Goal: Information Seeking & Learning: Compare options

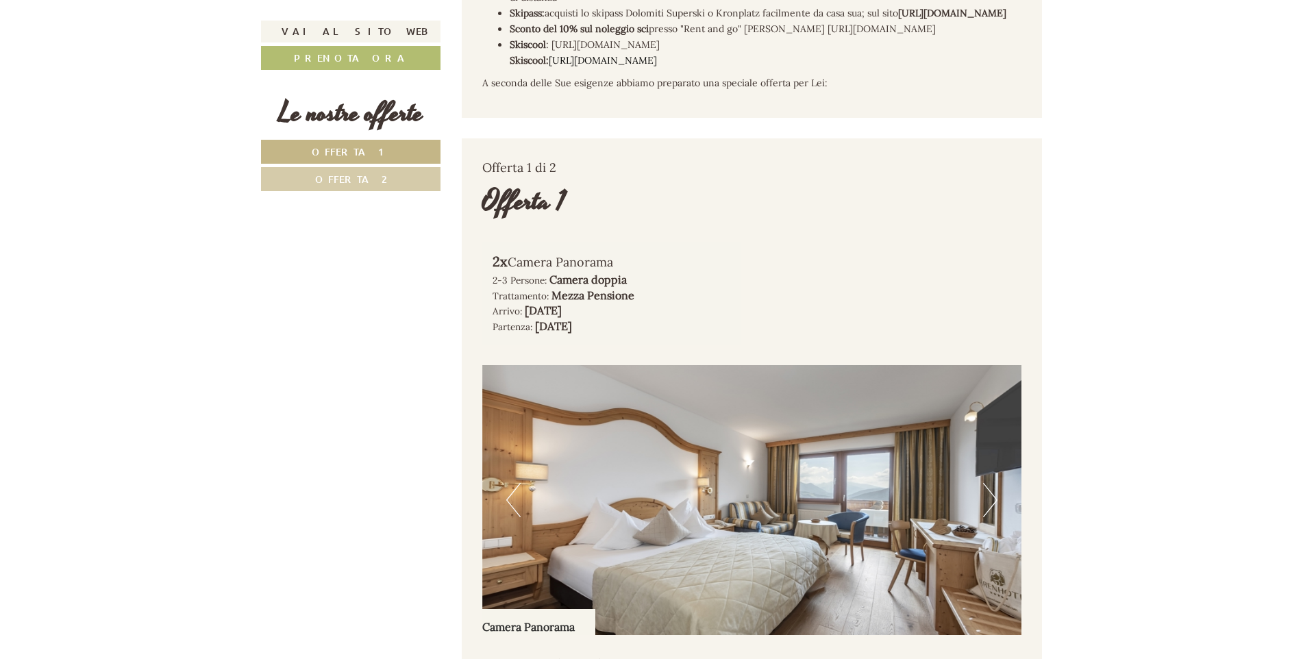
scroll to position [959, 0]
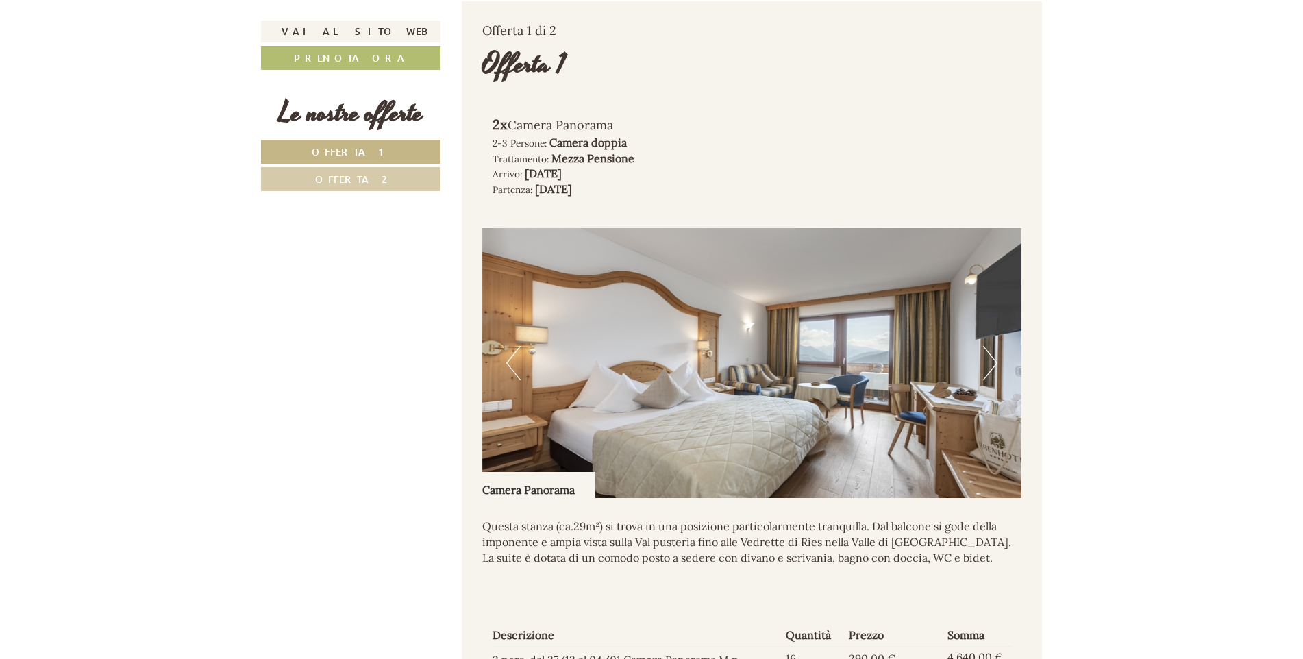
click at [981, 380] on img at bounding box center [752, 363] width 540 height 270
click at [992, 375] on button "Next" at bounding box center [990, 363] width 14 height 34
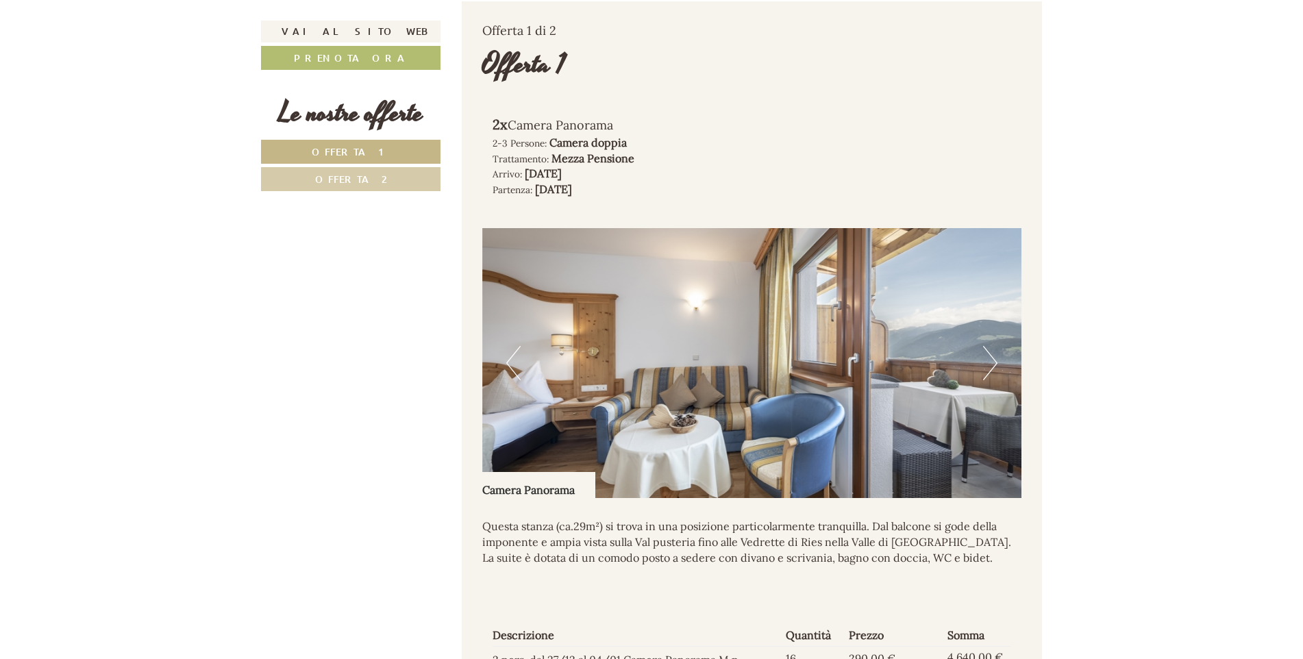
click at [992, 375] on button "Next" at bounding box center [990, 363] width 14 height 34
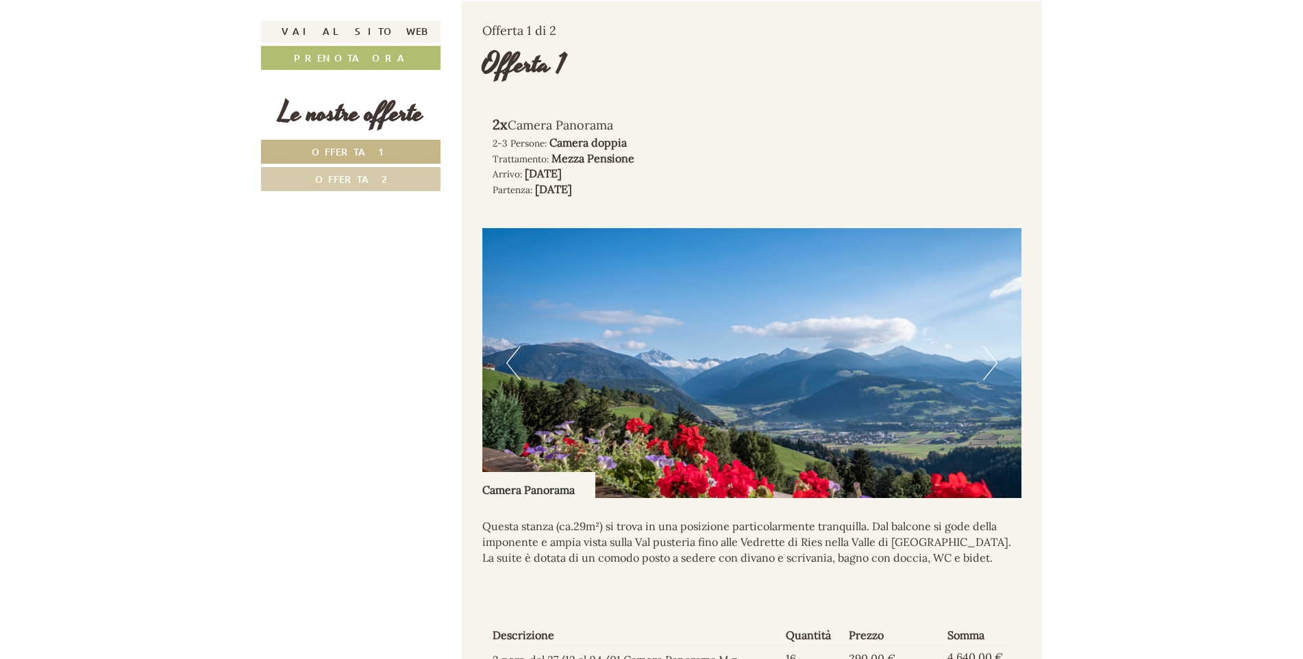
click at [992, 375] on button "Next" at bounding box center [990, 363] width 14 height 34
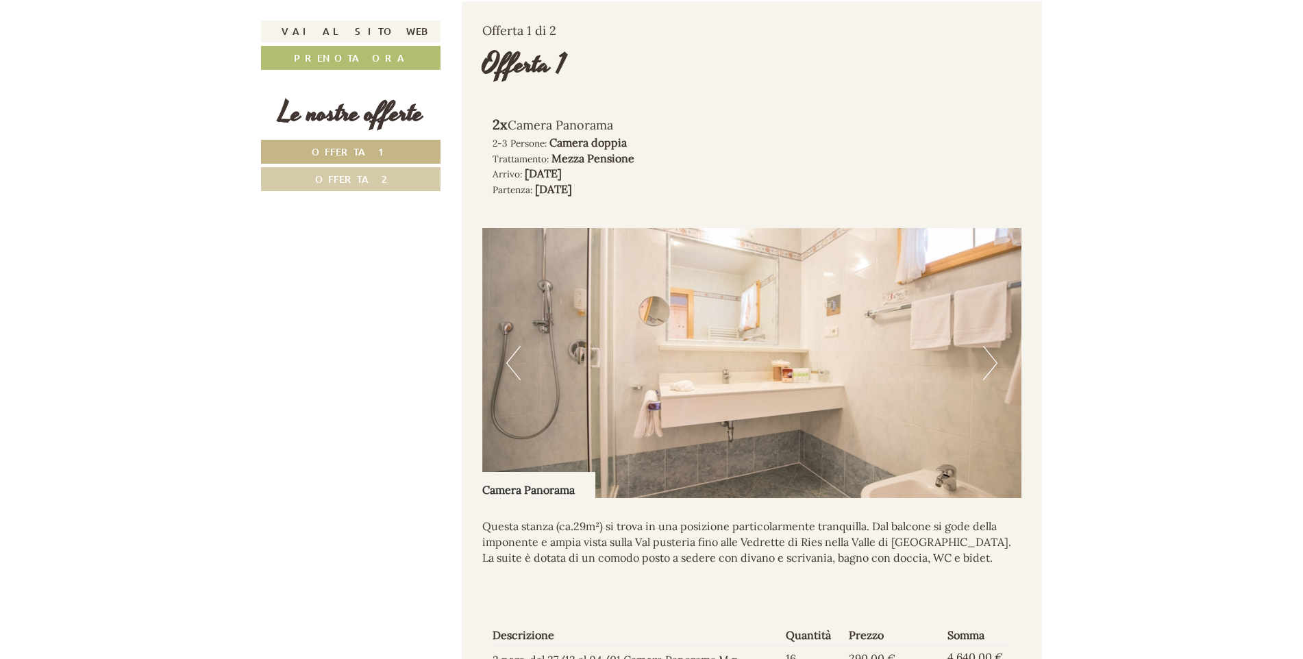
click at [992, 375] on button "Next" at bounding box center [990, 363] width 14 height 34
click at [993, 368] on button "Next" at bounding box center [990, 363] width 14 height 34
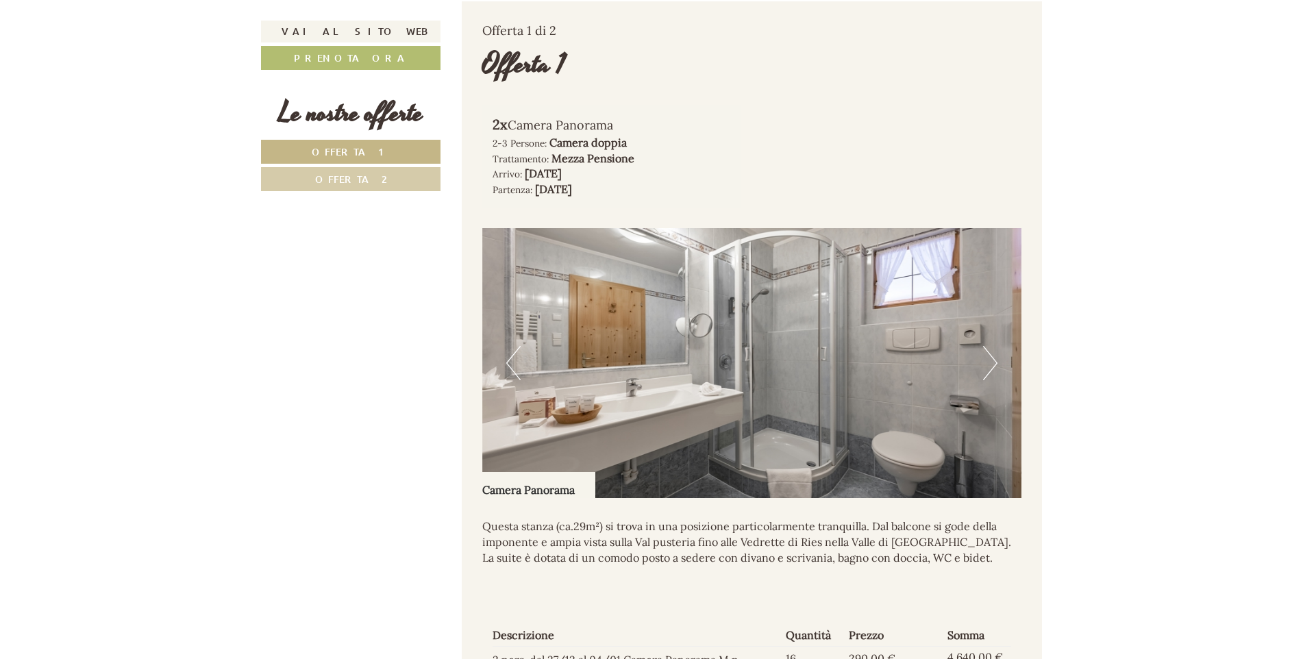
click at [992, 368] on button "Next" at bounding box center [990, 363] width 14 height 34
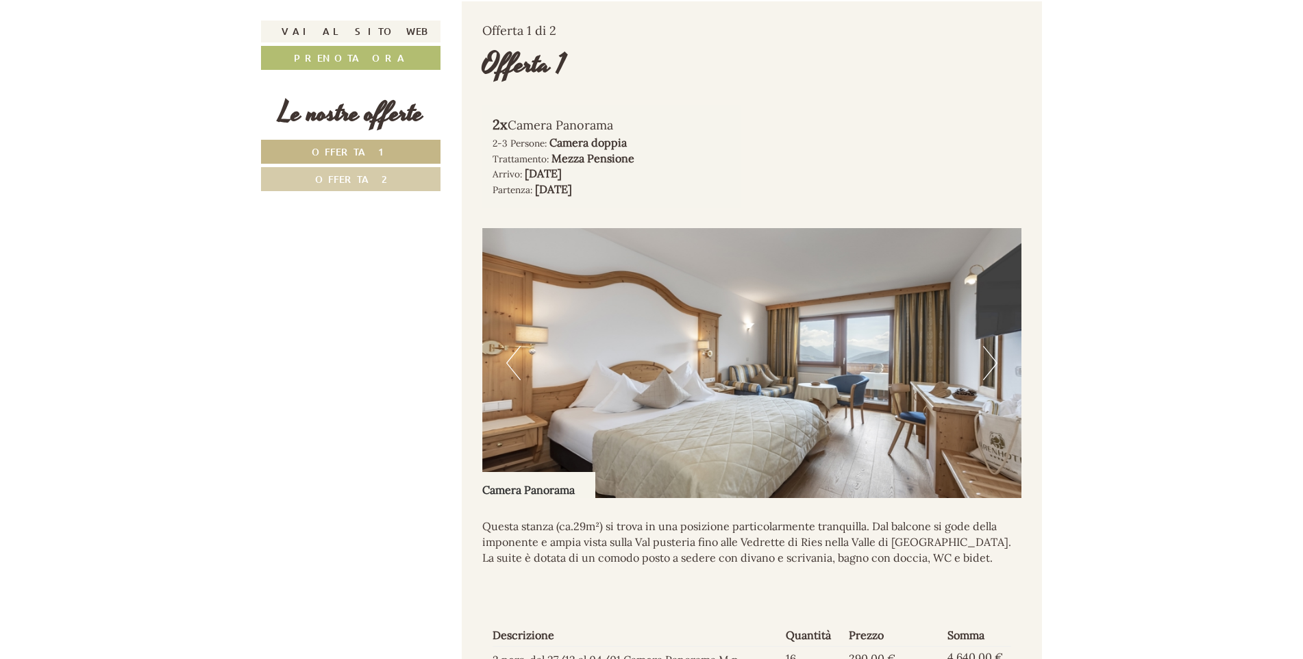
click at [991, 368] on button "Next" at bounding box center [990, 363] width 14 height 34
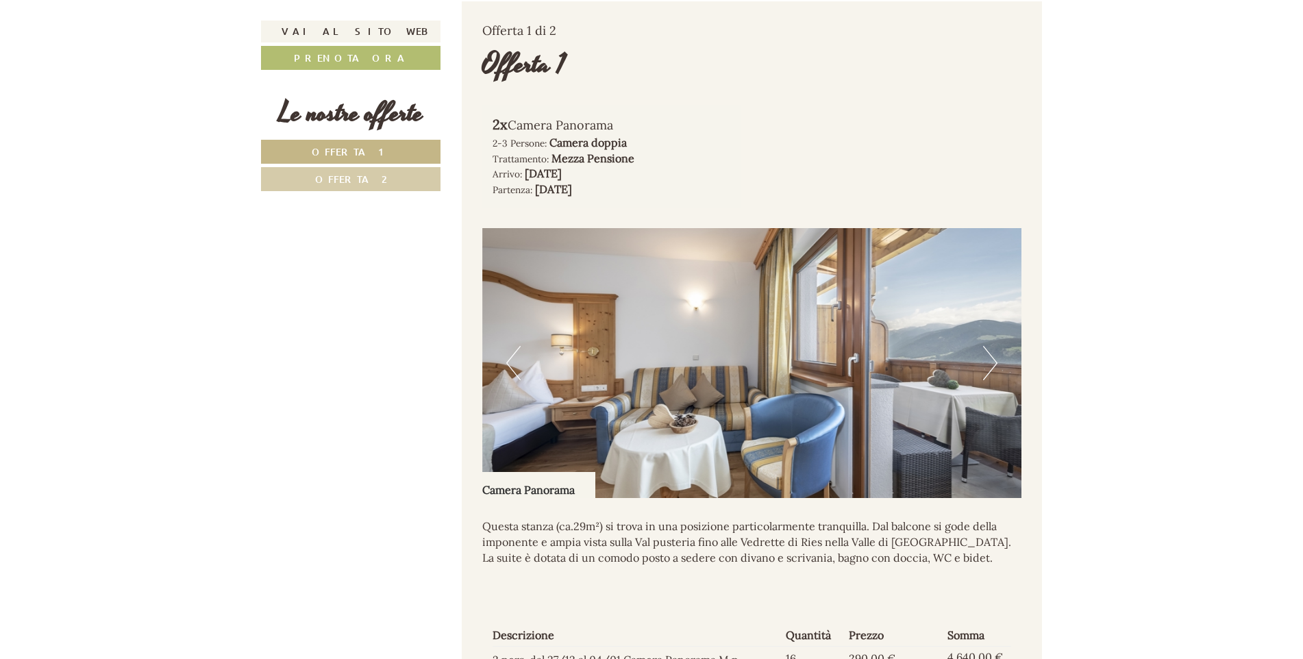
click at [991, 368] on button "Next" at bounding box center [990, 363] width 14 height 34
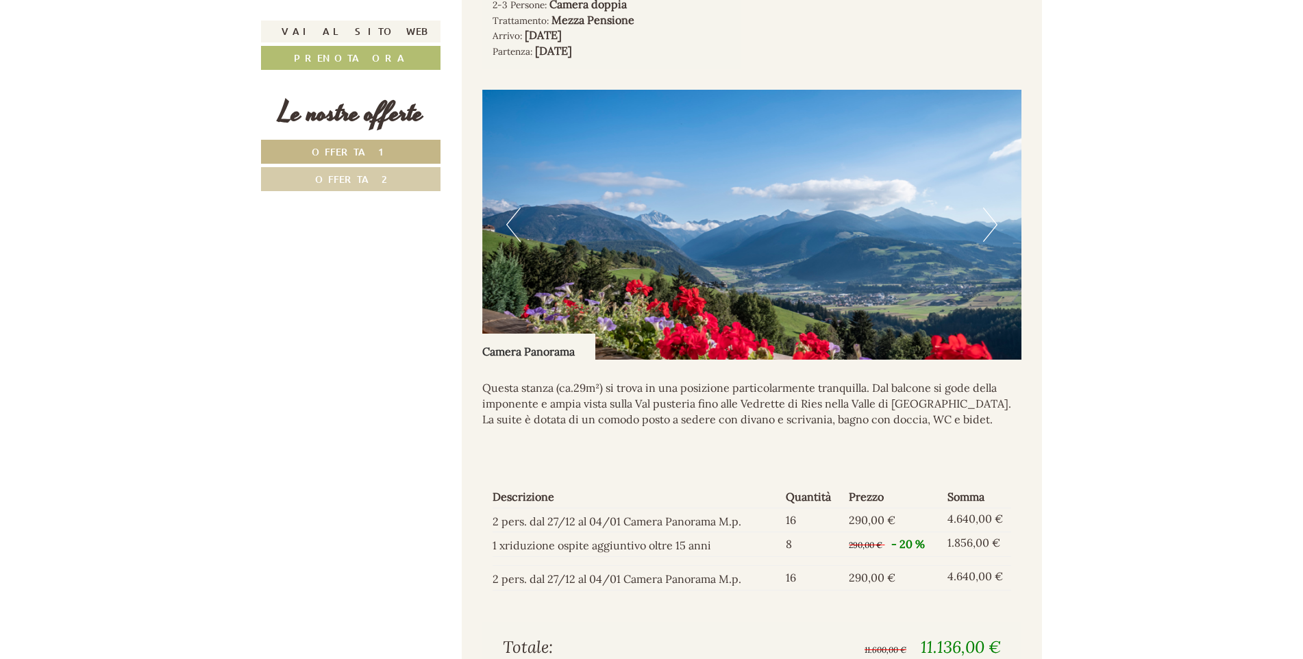
scroll to position [1301, 0]
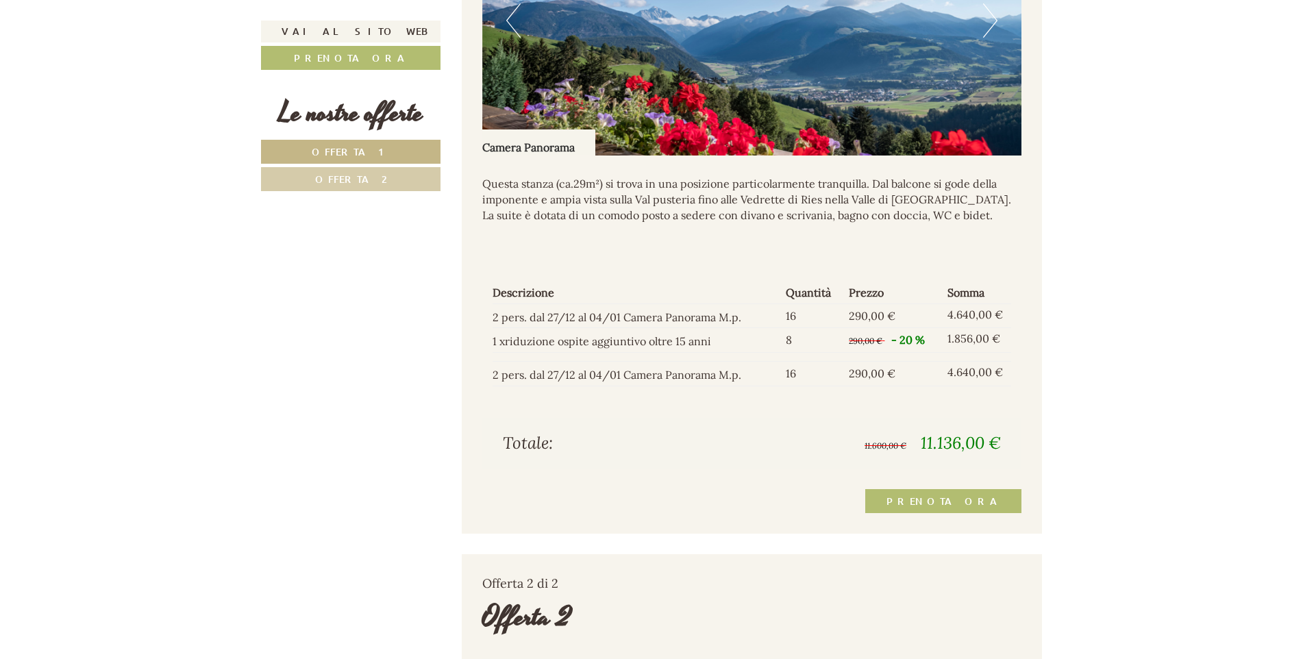
click at [995, 34] on button "Next" at bounding box center [990, 20] width 14 height 34
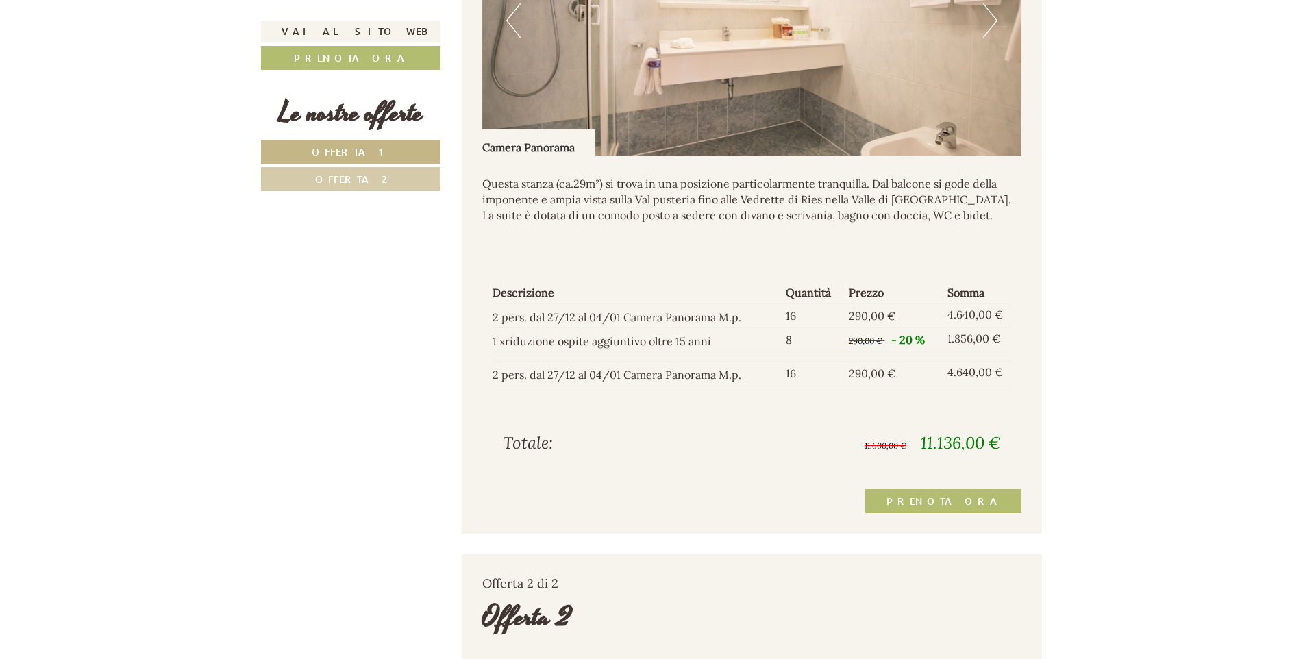
click at [995, 34] on button "Next" at bounding box center [990, 20] width 14 height 34
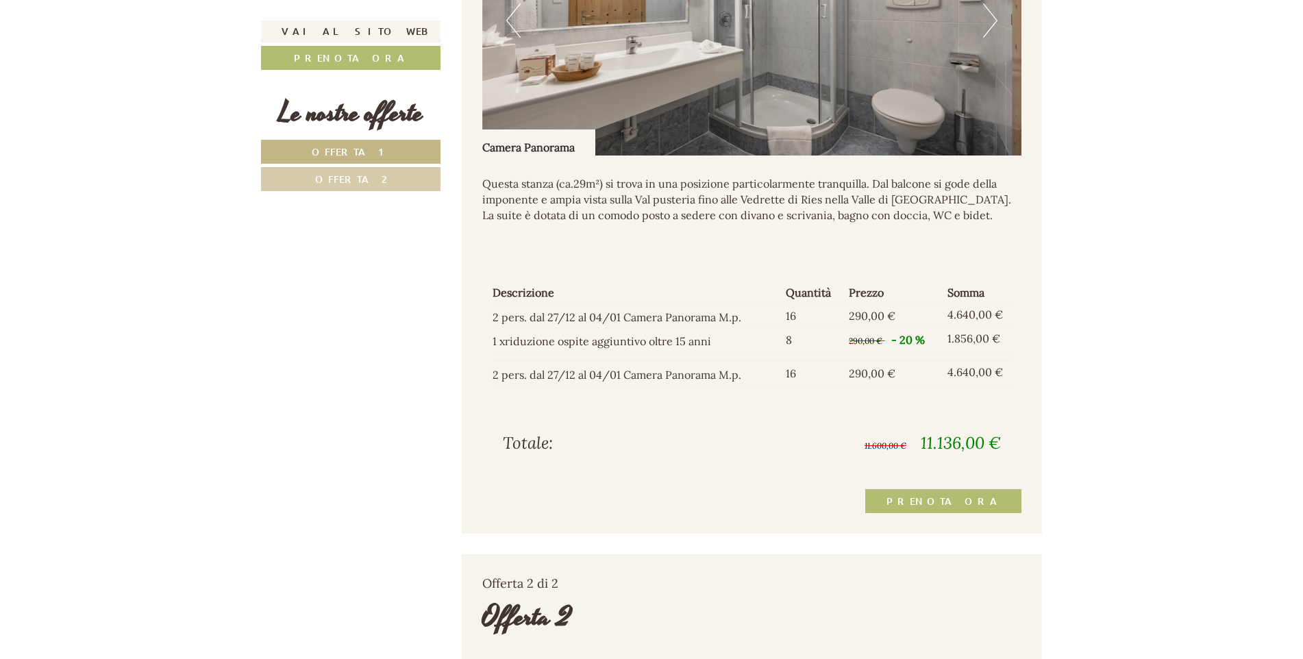
click at [995, 34] on button "Next" at bounding box center [990, 20] width 14 height 34
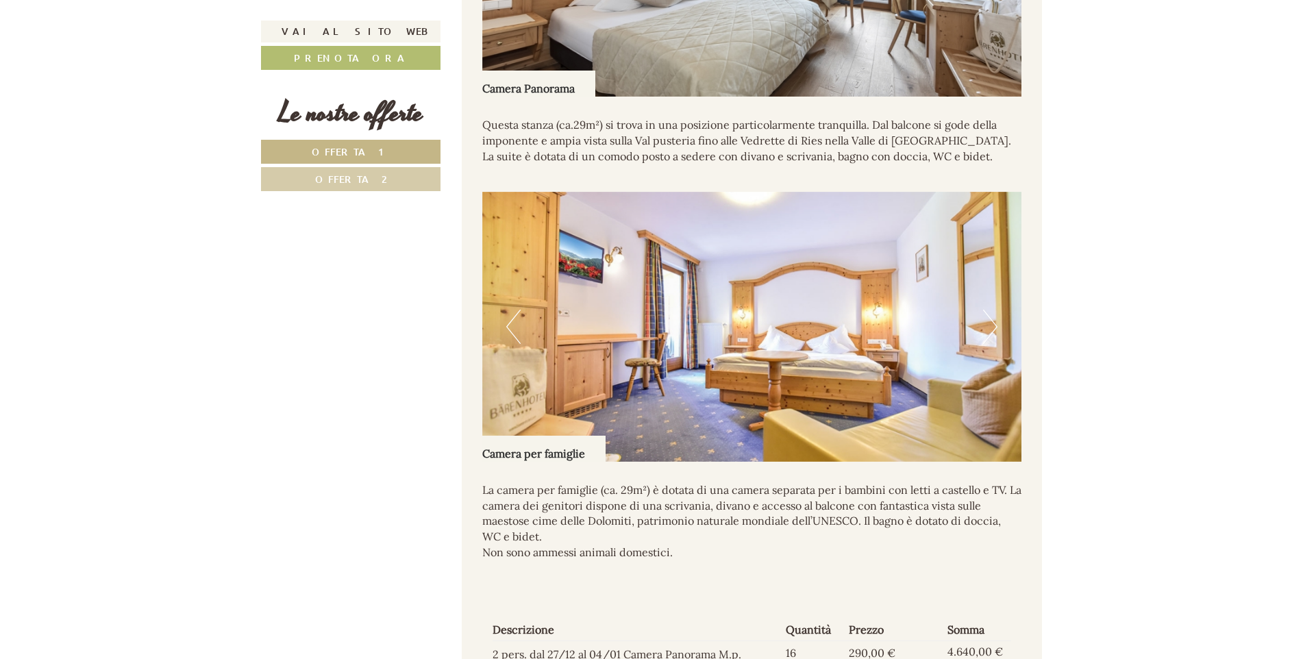
scroll to position [2191, 0]
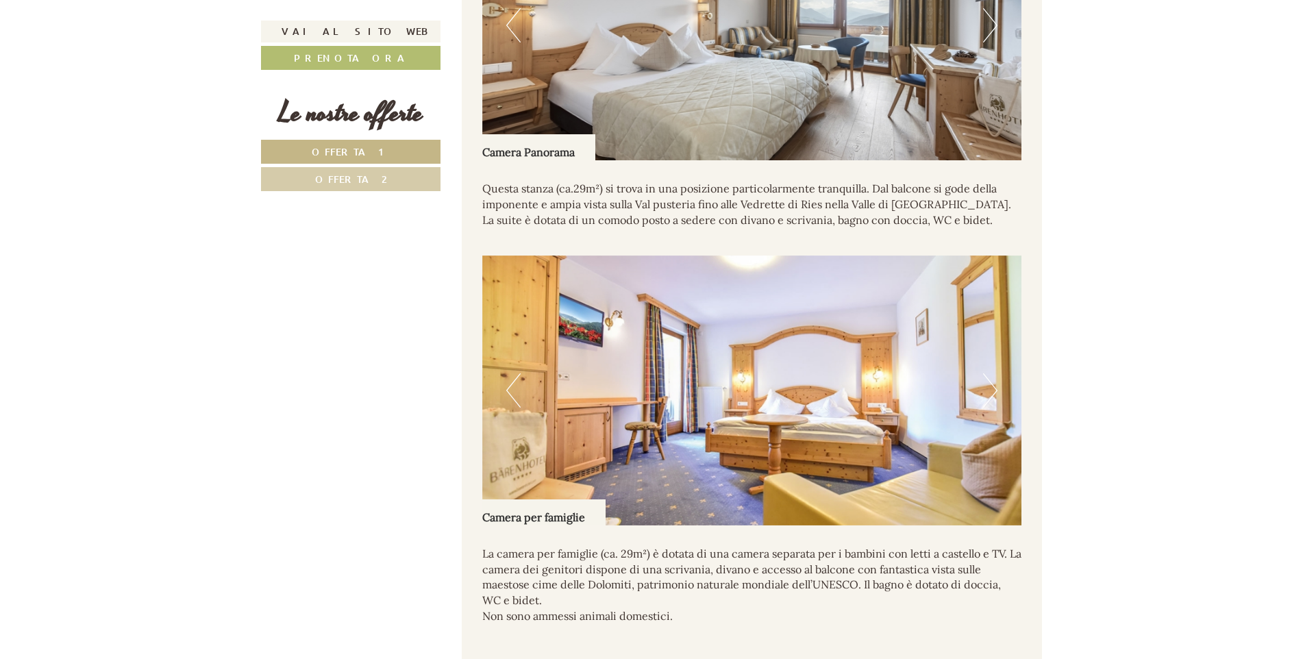
click at [989, 401] on button "Next" at bounding box center [990, 390] width 14 height 34
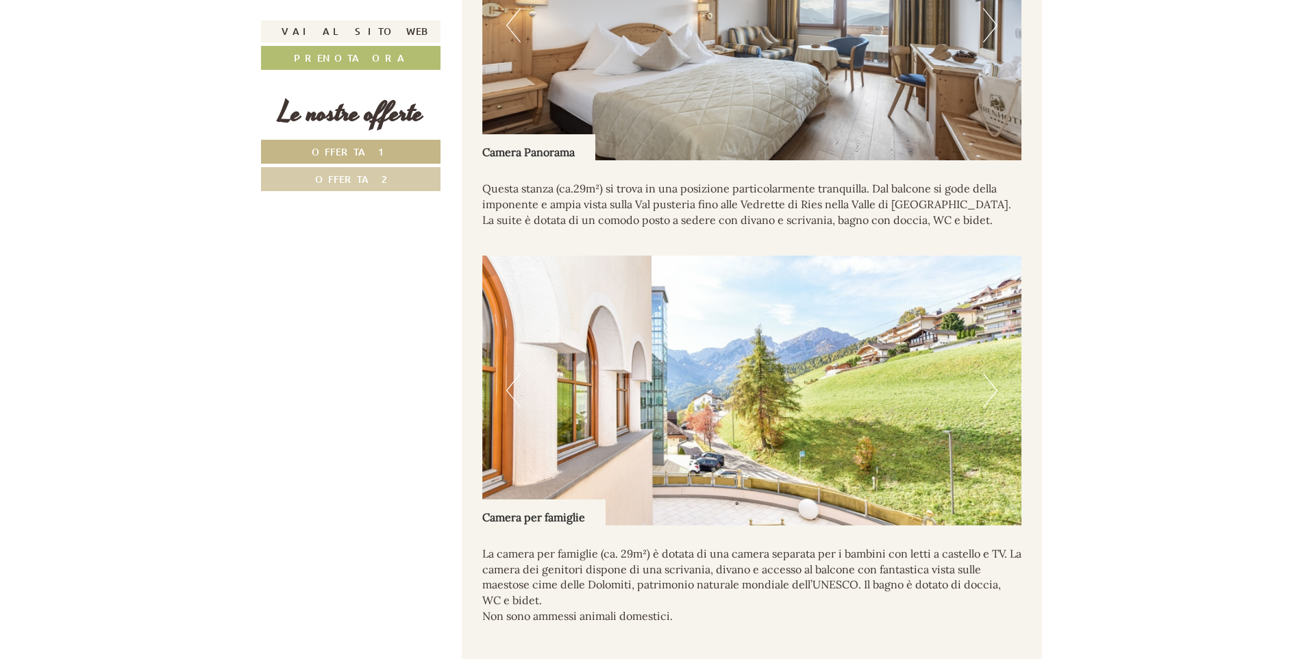
click at [990, 400] on button "Next" at bounding box center [990, 390] width 14 height 34
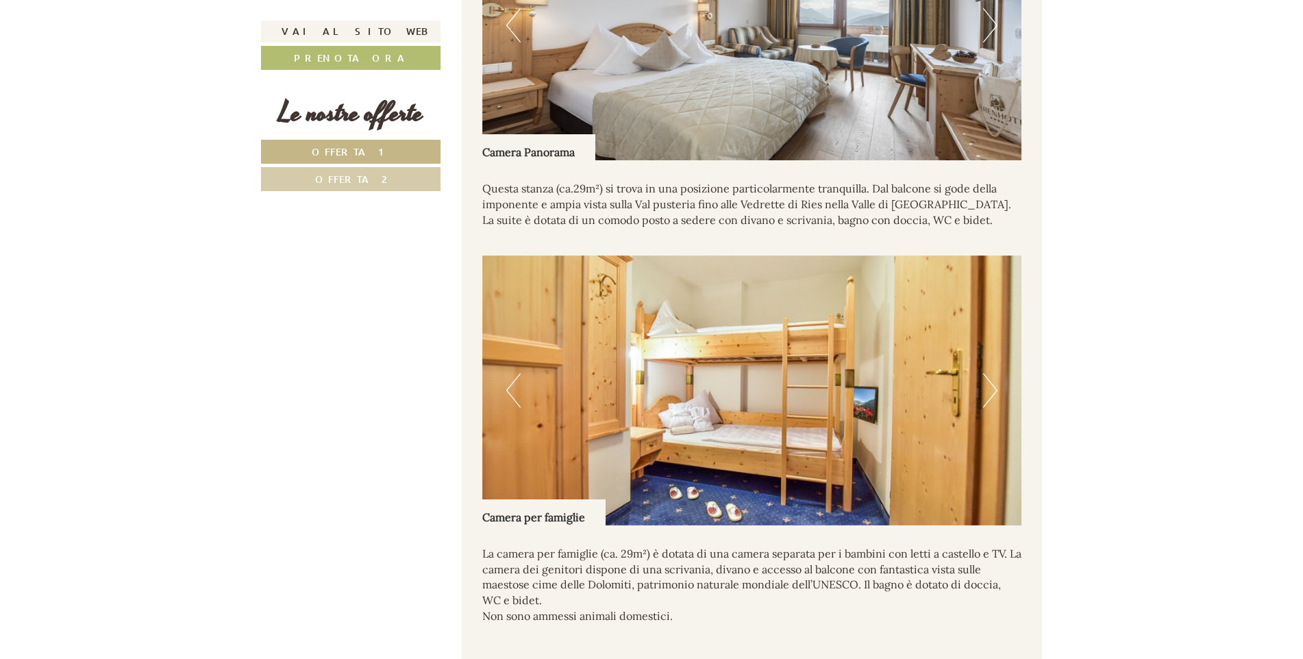
click at [990, 400] on button "Next" at bounding box center [990, 390] width 14 height 34
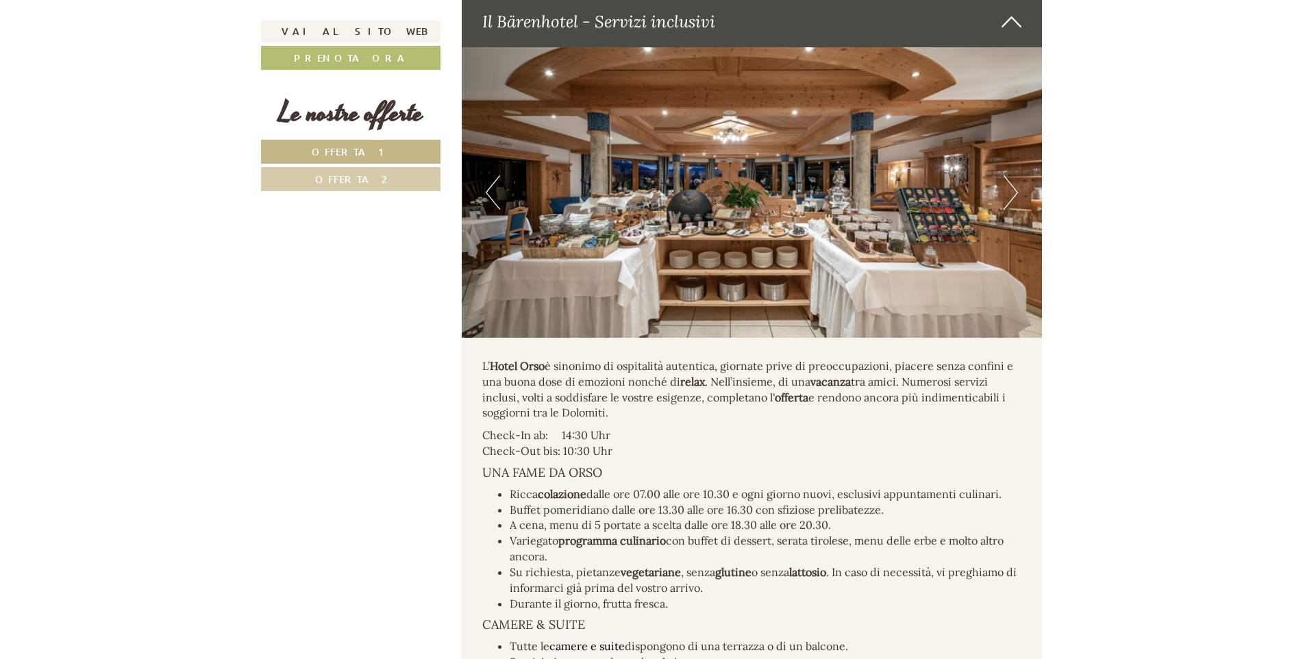
scroll to position [3561, 0]
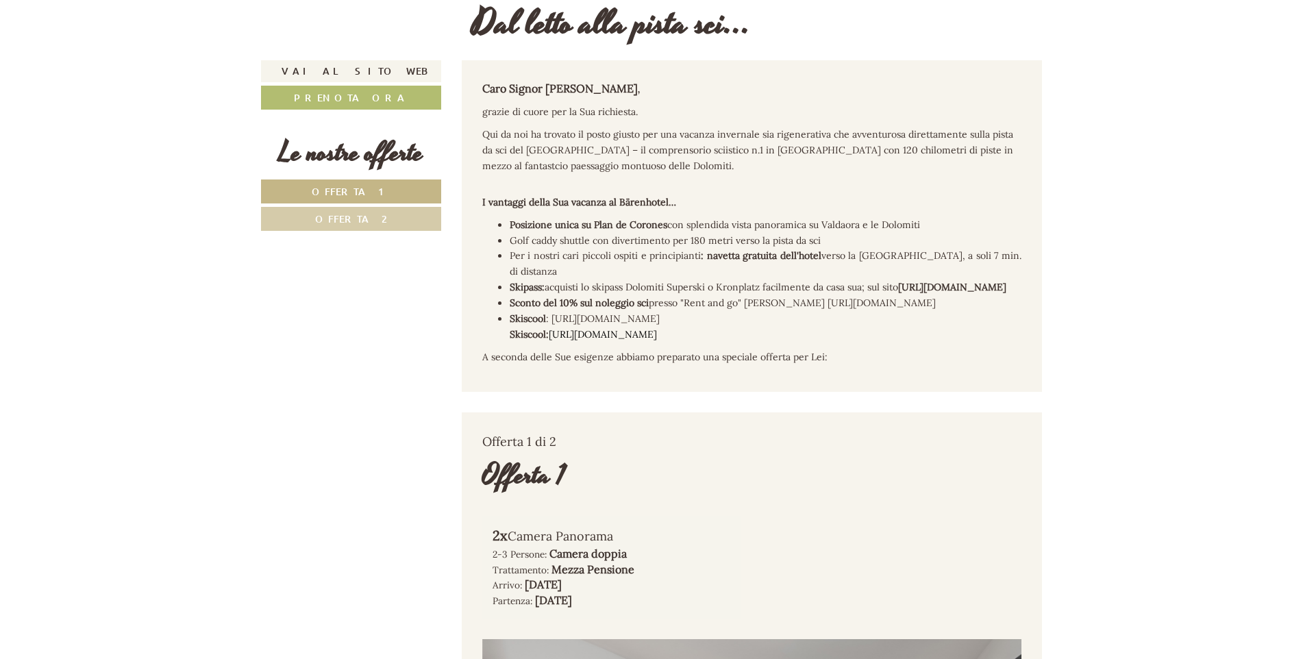
click at [381, 212] on link "Offerta 2" at bounding box center [351, 219] width 180 height 24
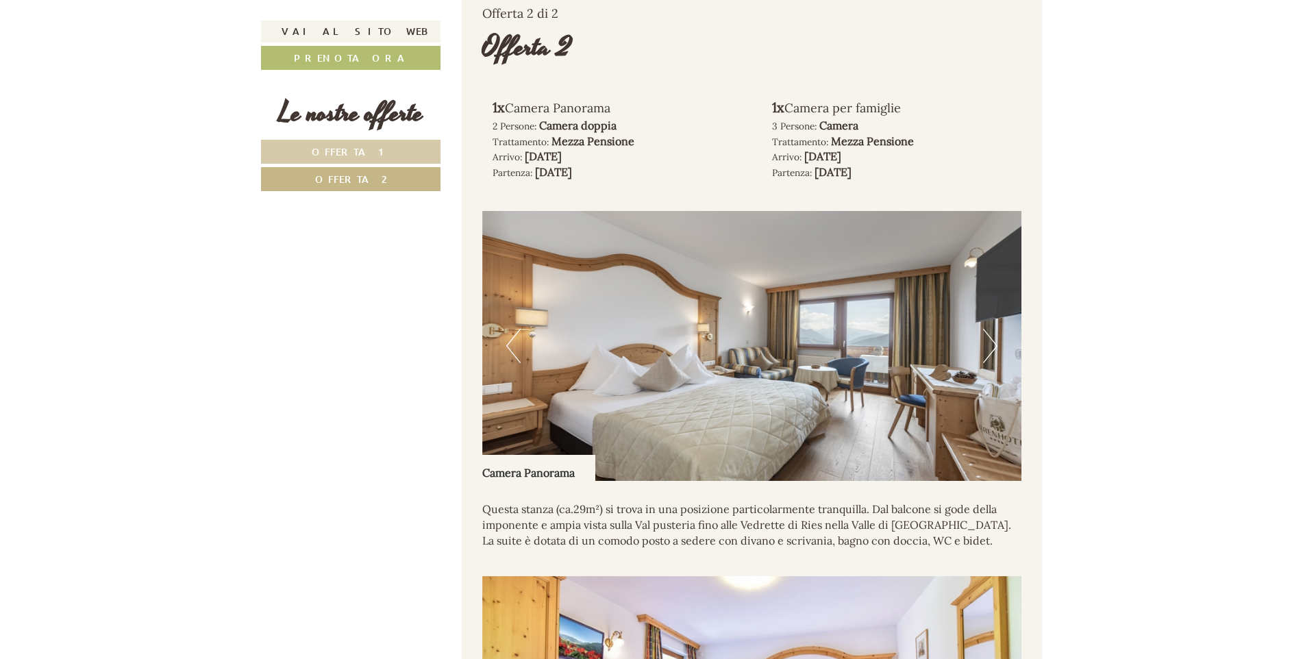
click at [994, 354] on button "Next" at bounding box center [990, 346] width 14 height 34
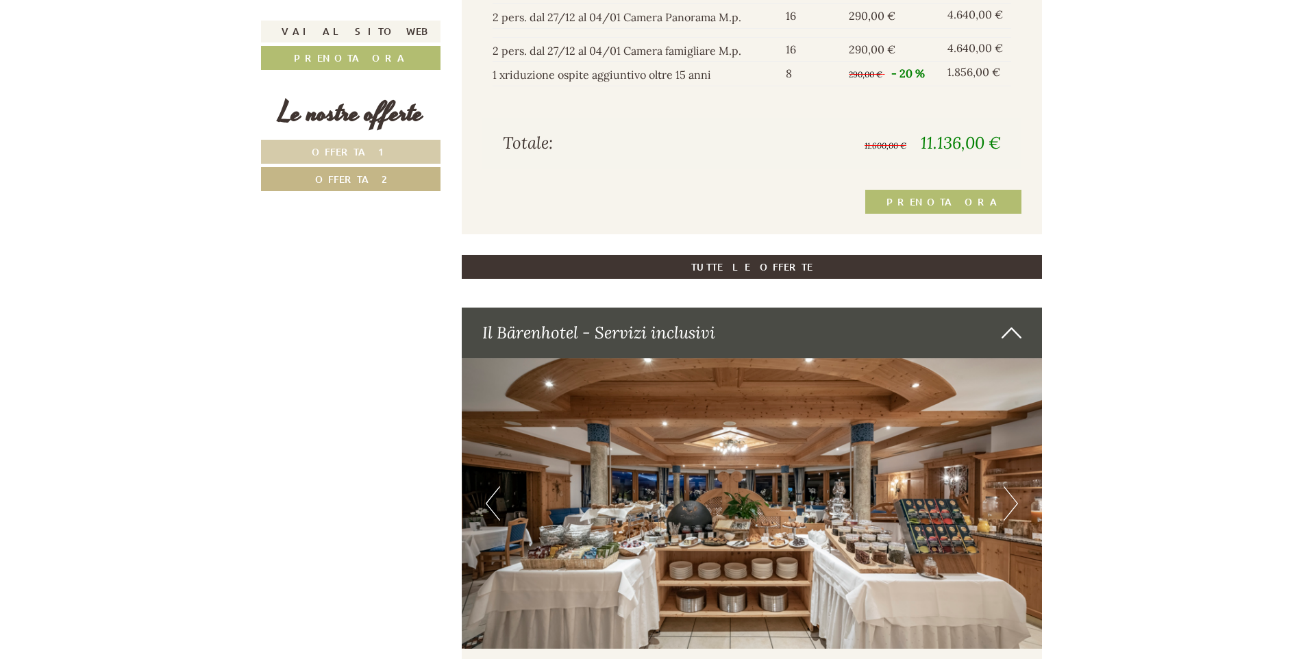
scroll to position [2209, 0]
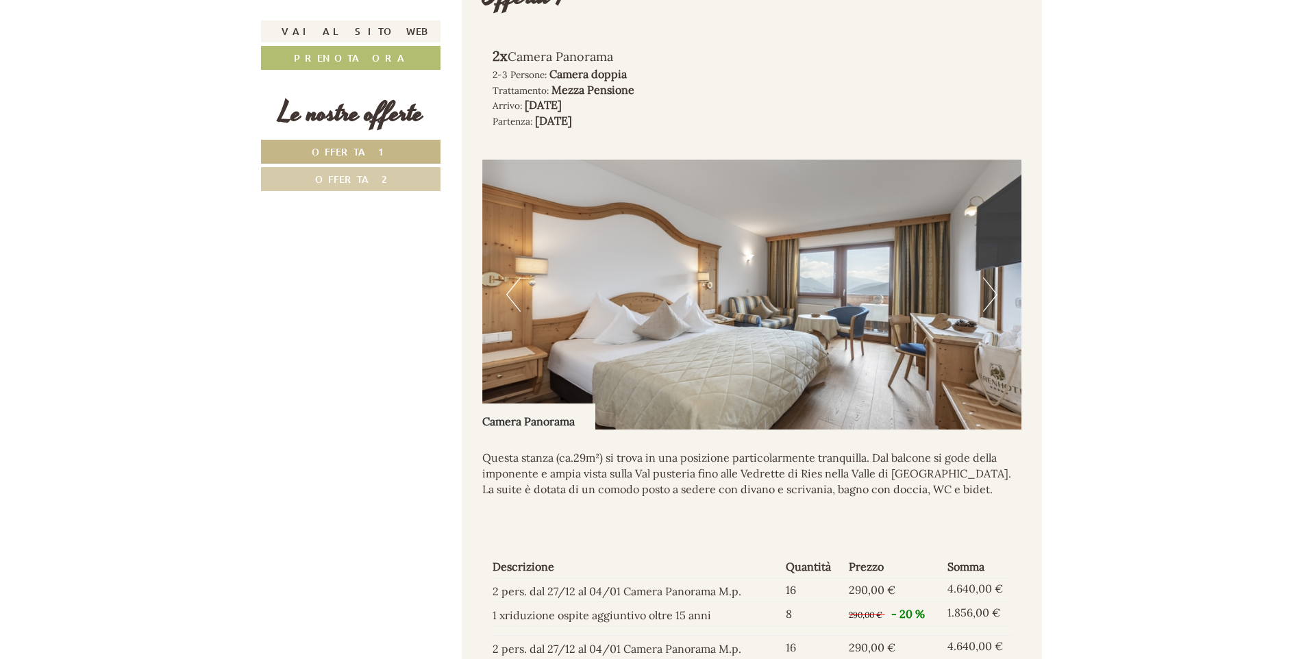
scroll to position [1233, 0]
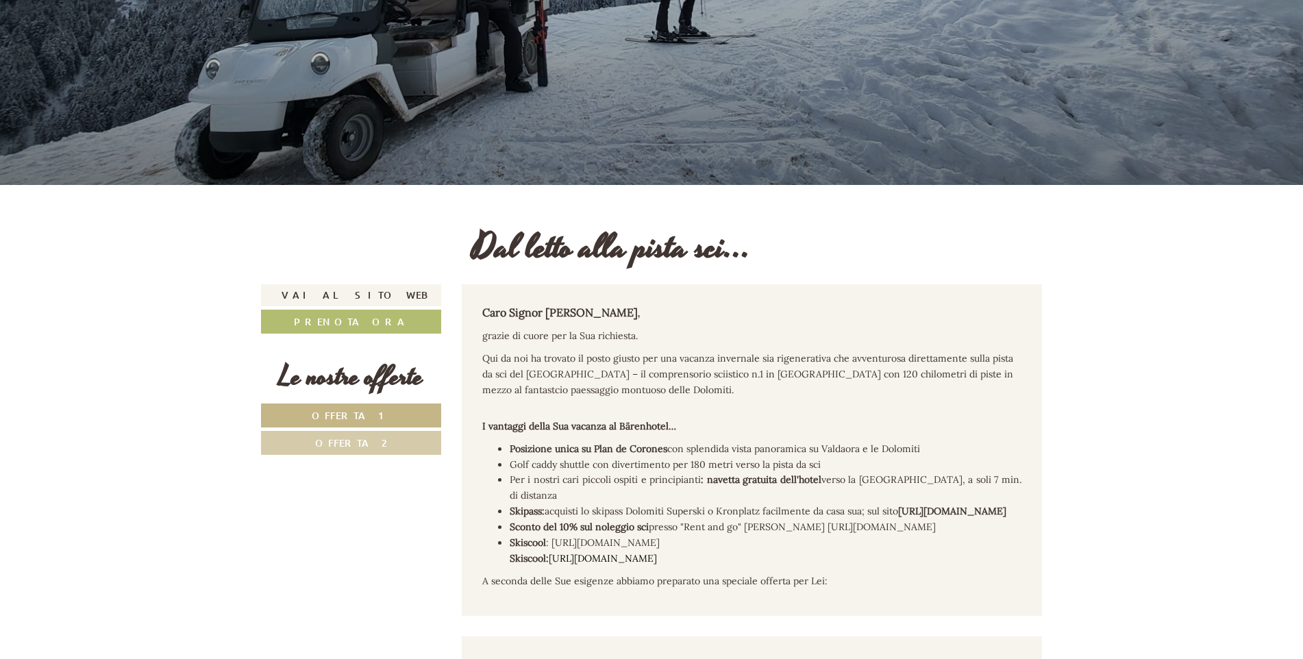
scroll to position [342, 0]
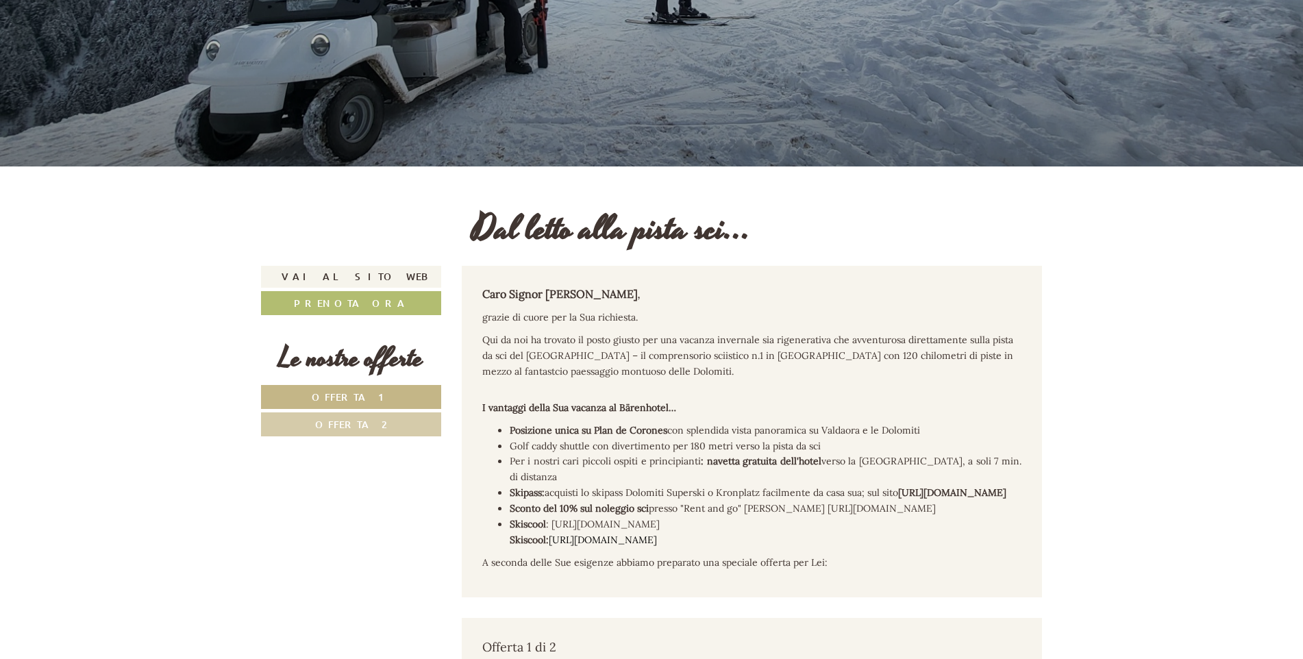
click at [403, 388] on link "Offerta 1" at bounding box center [351, 397] width 180 height 24
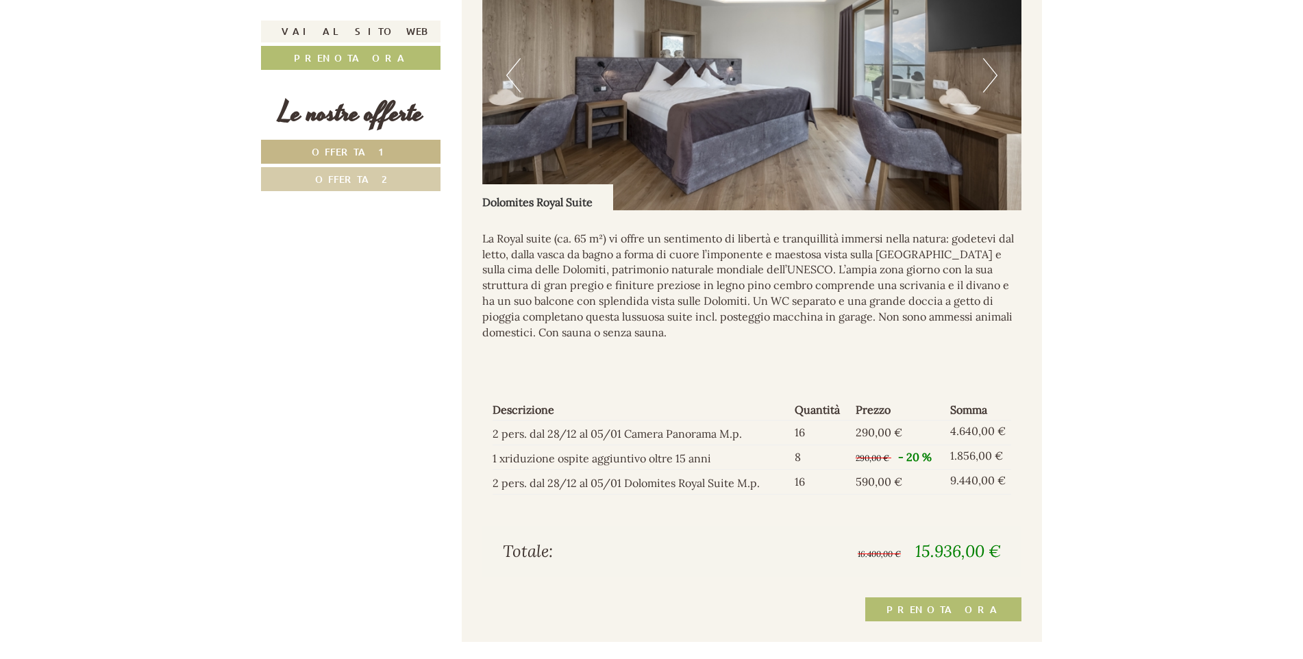
scroll to position [1318, 0]
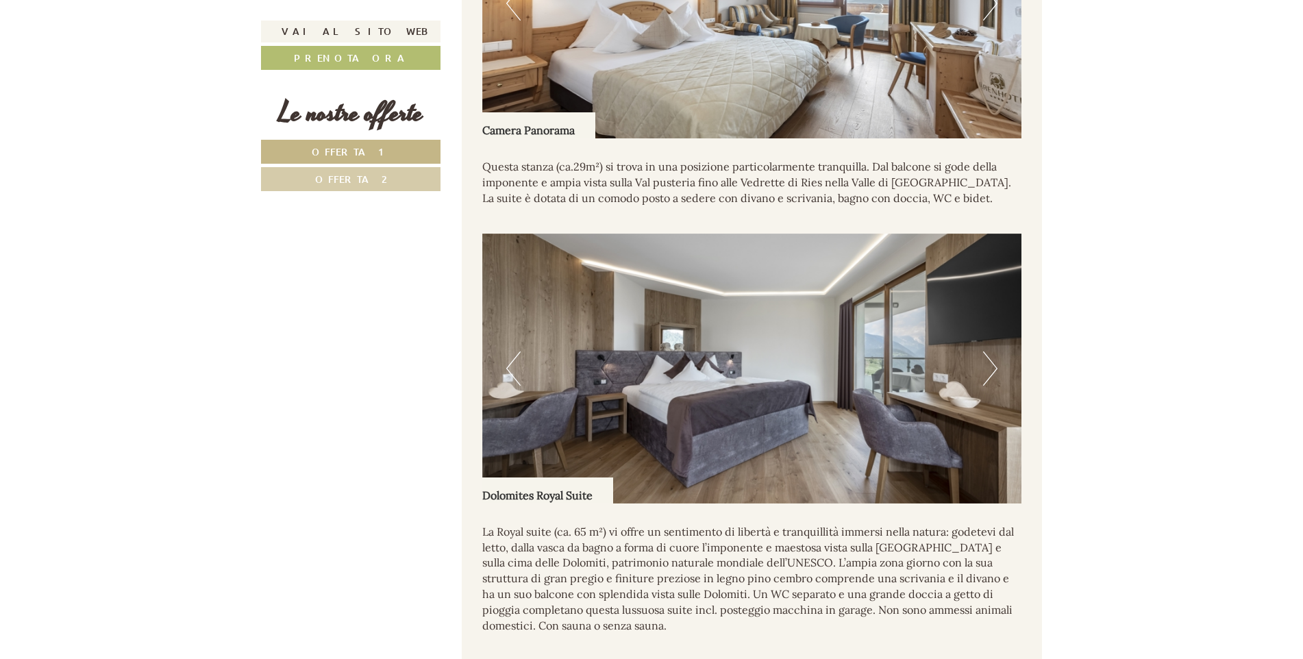
click at [366, 176] on span "Offerta 2" at bounding box center [351, 179] width 72 height 13
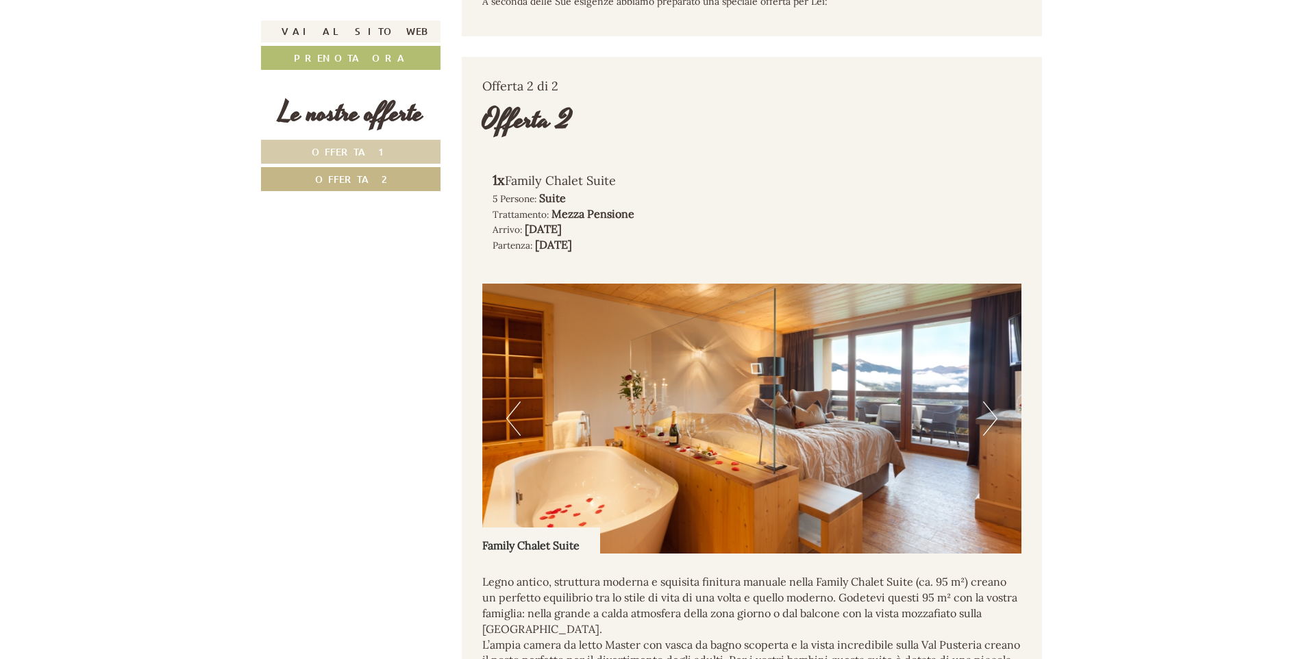
scroll to position [907, 0]
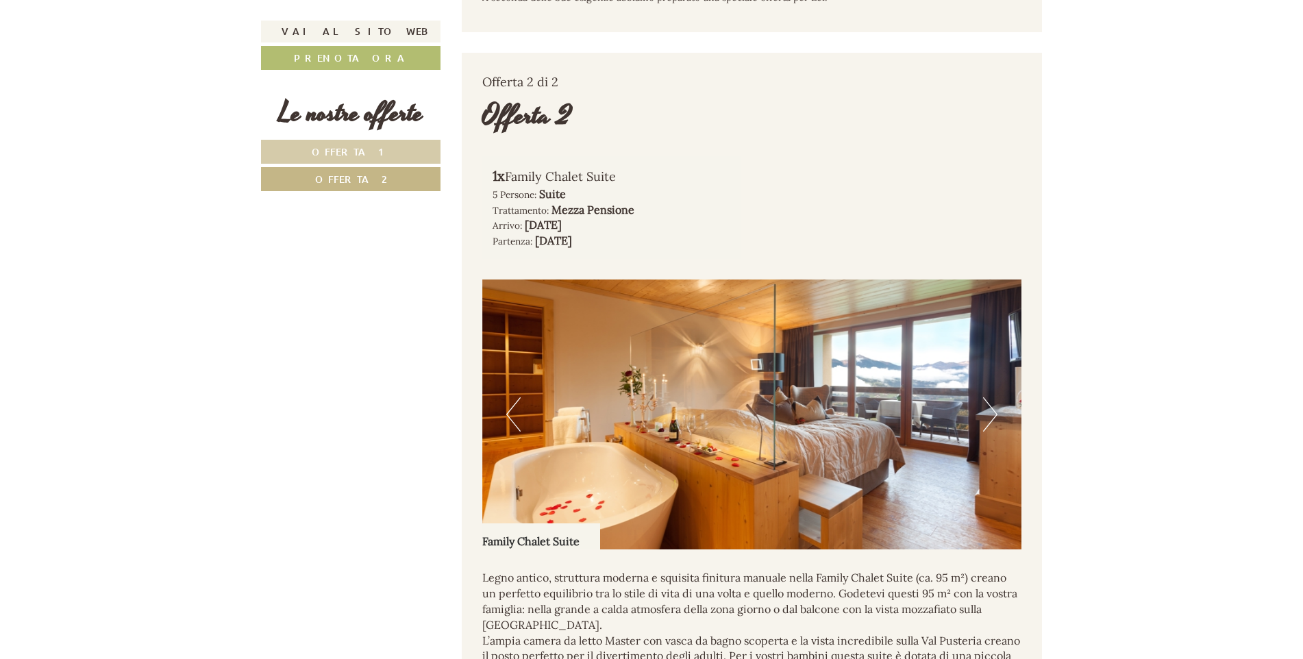
click at [979, 439] on img at bounding box center [752, 414] width 540 height 270
click at [988, 431] on button "Next" at bounding box center [990, 414] width 14 height 34
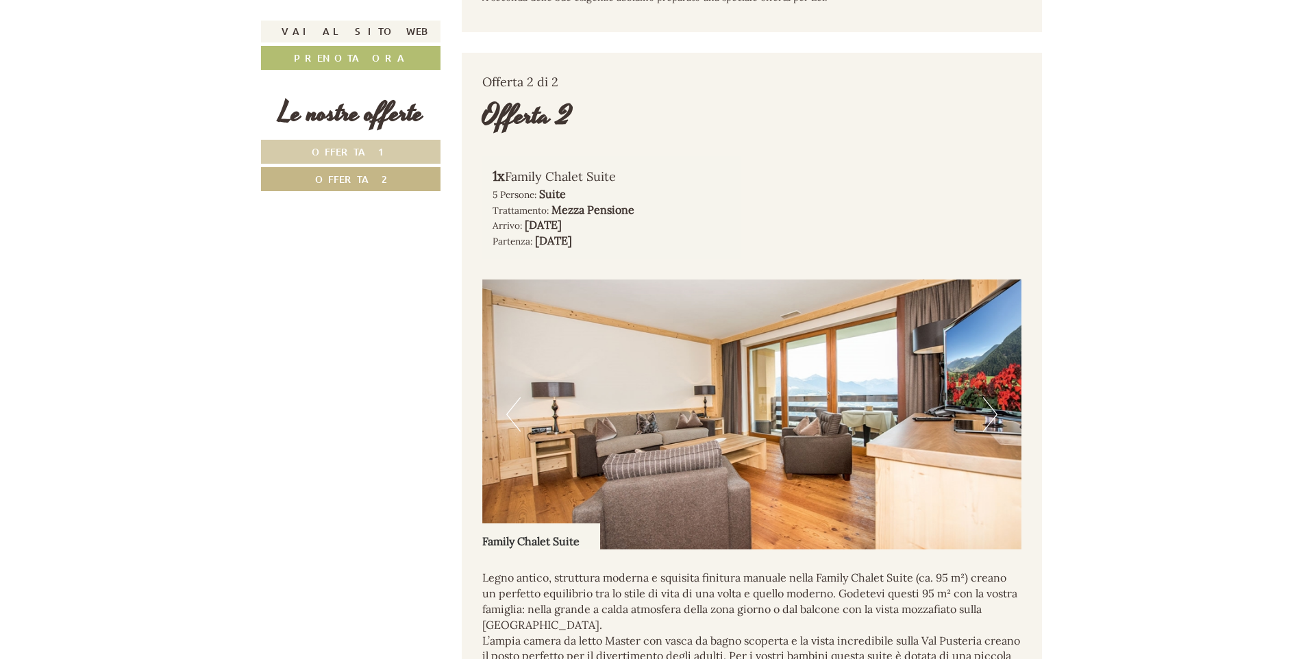
click at [988, 431] on button "Next" at bounding box center [990, 414] width 14 height 34
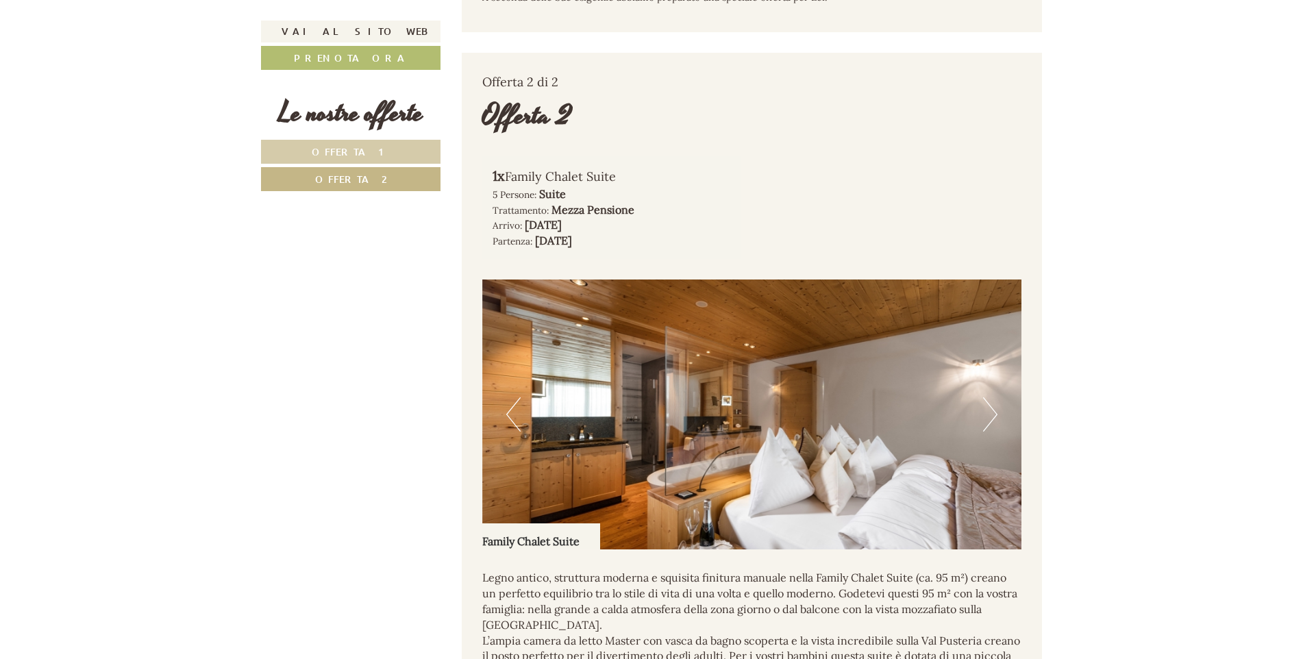
click at [988, 431] on button "Next" at bounding box center [990, 414] width 14 height 34
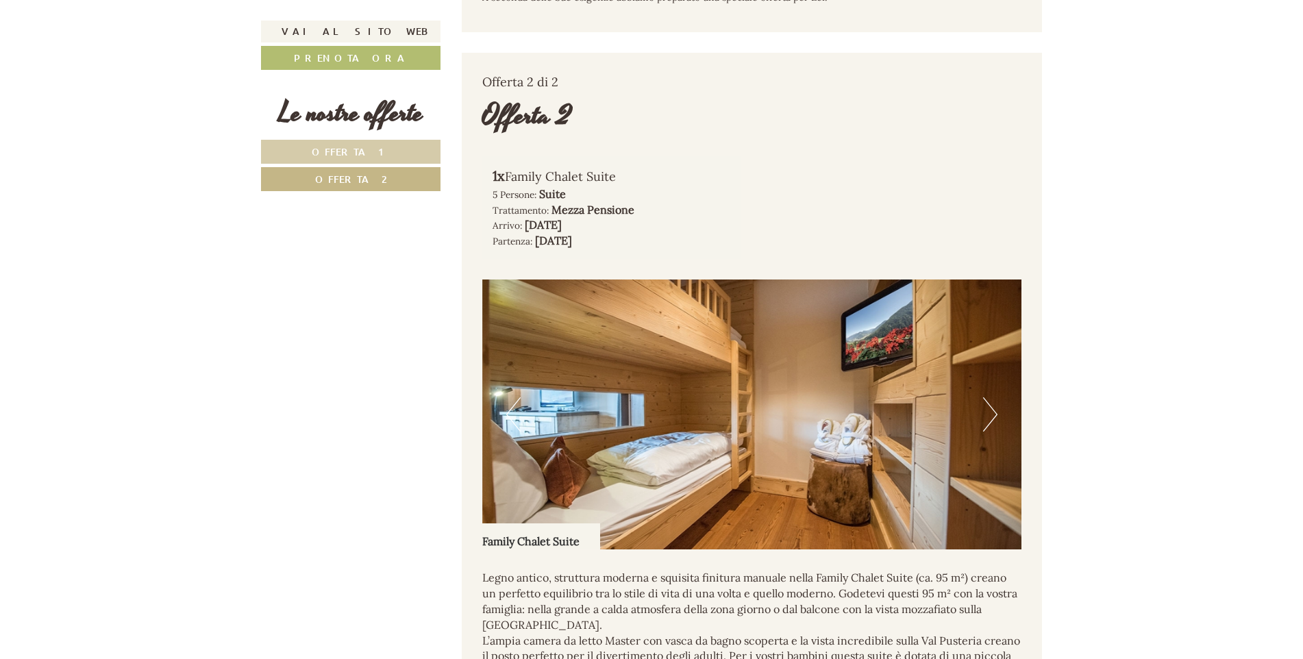
click at [988, 431] on button "Next" at bounding box center [990, 414] width 14 height 34
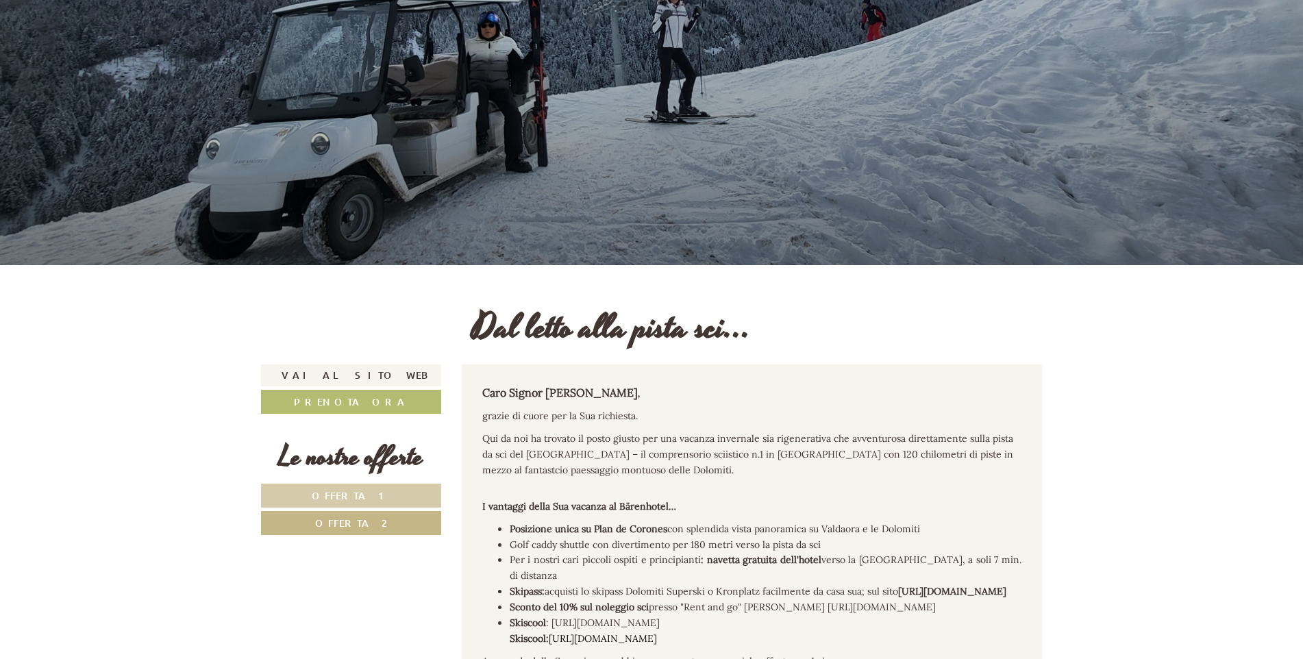
scroll to position [342, 0]
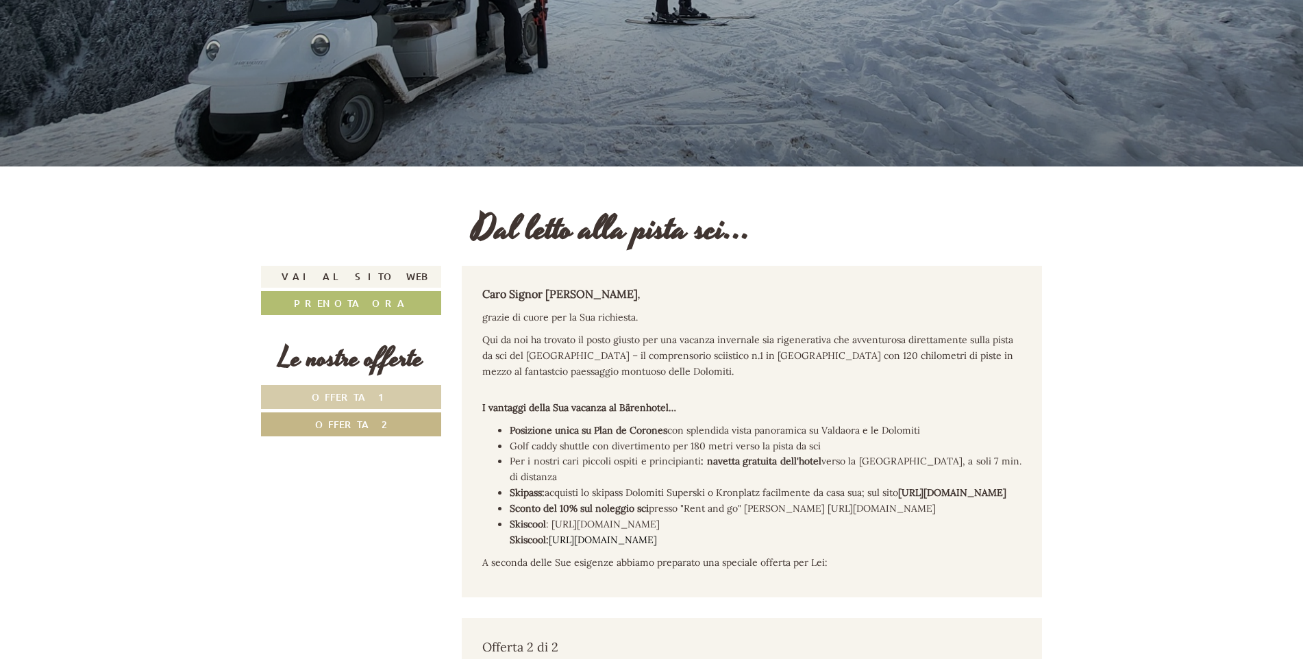
drag, startPoint x: 336, startPoint y: 390, endPoint x: 376, endPoint y: 395, distance: 40.8
click at [338, 390] on link "Offerta 1" at bounding box center [351, 397] width 180 height 24
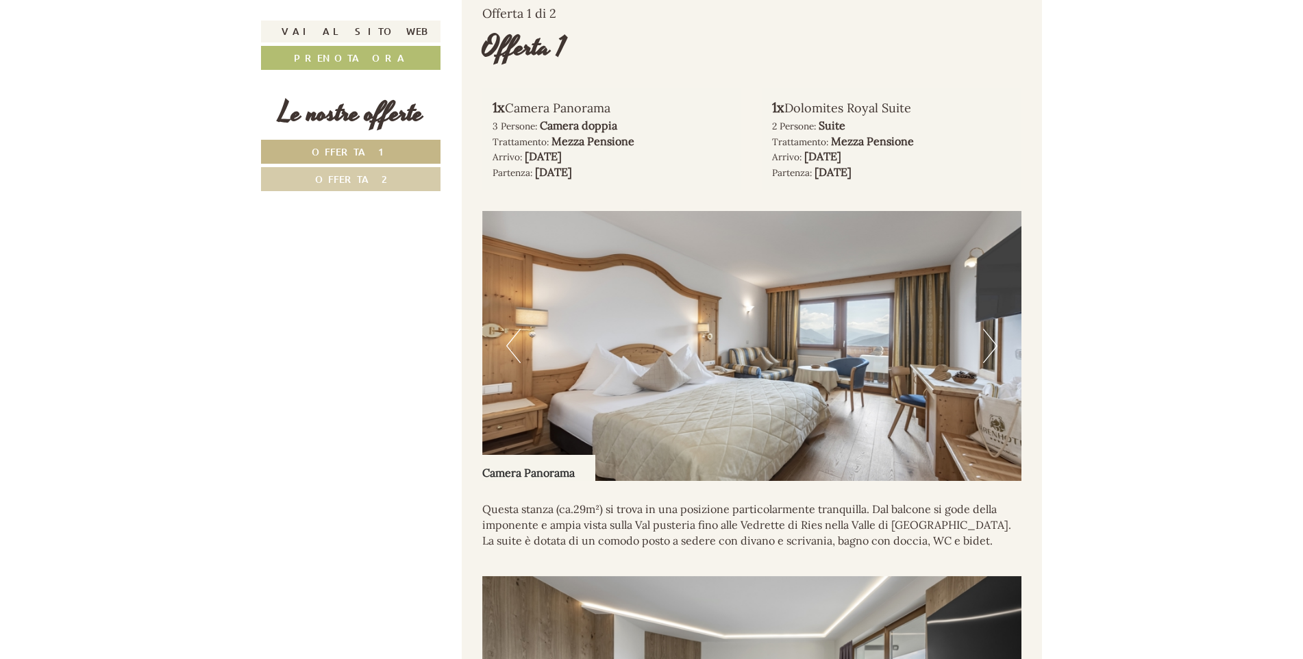
click at [996, 363] on button "Next" at bounding box center [990, 346] width 14 height 34
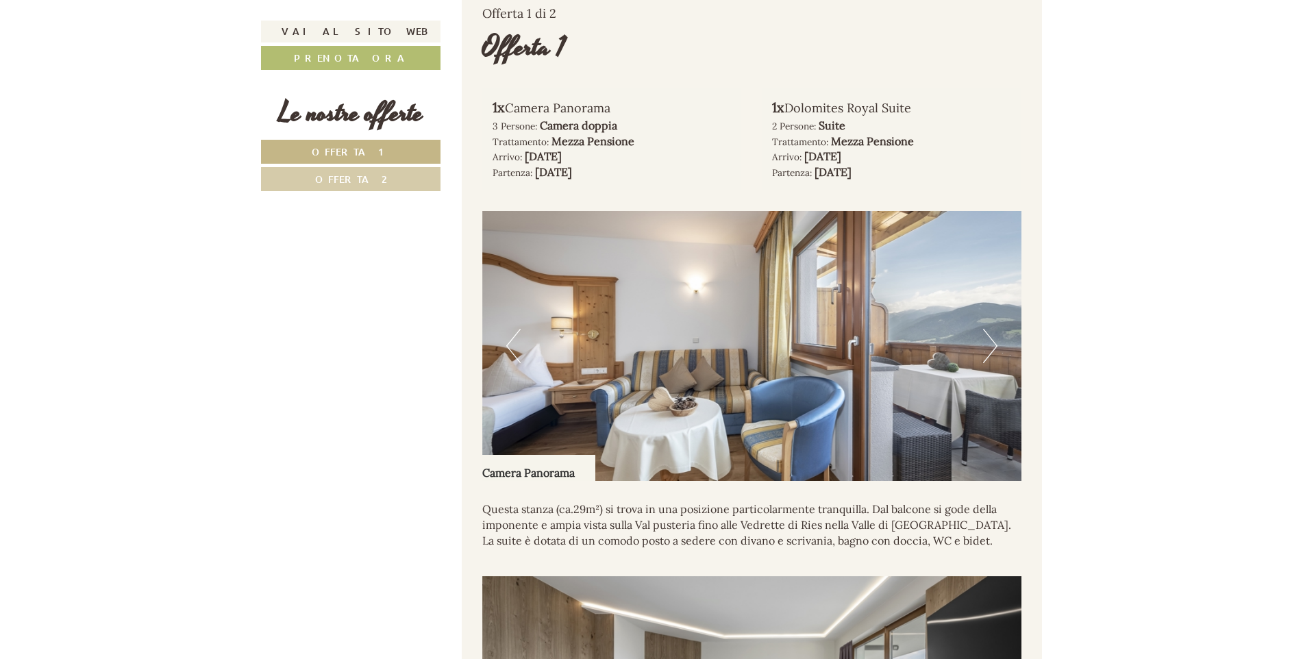
click at [996, 363] on button "Next" at bounding box center [990, 346] width 14 height 34
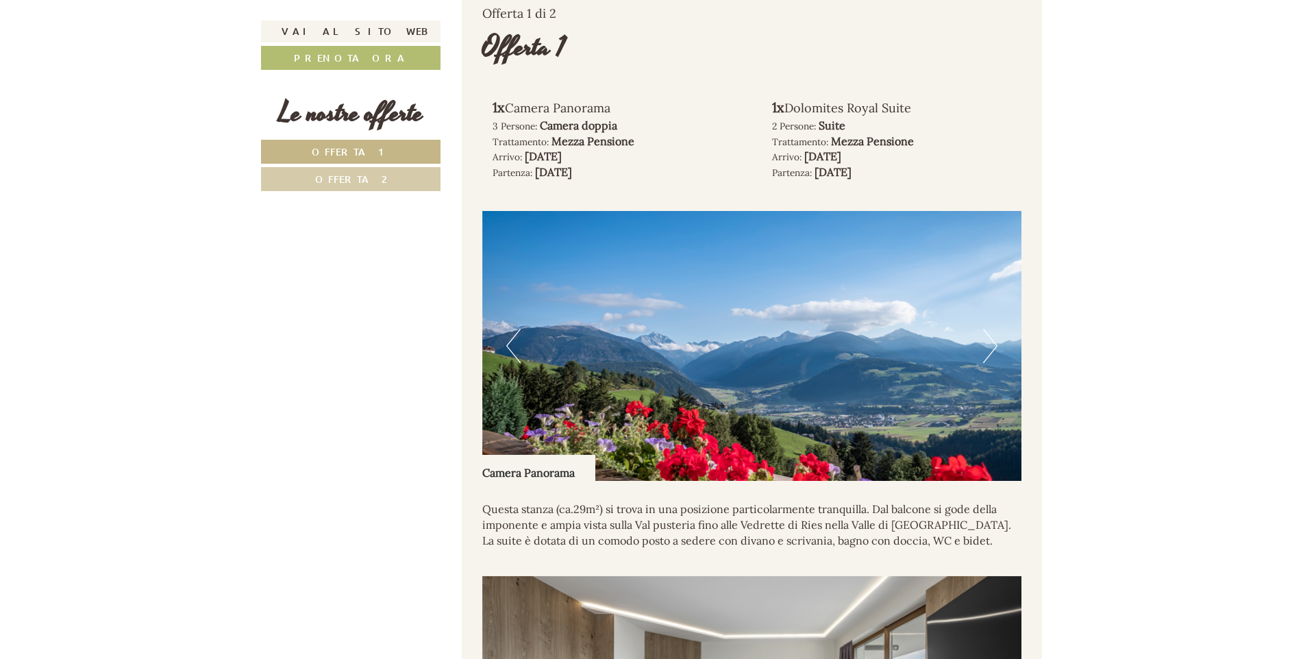
click at [992, 363] on button "Next" at bounding box center [990, 346] width 14 height 34
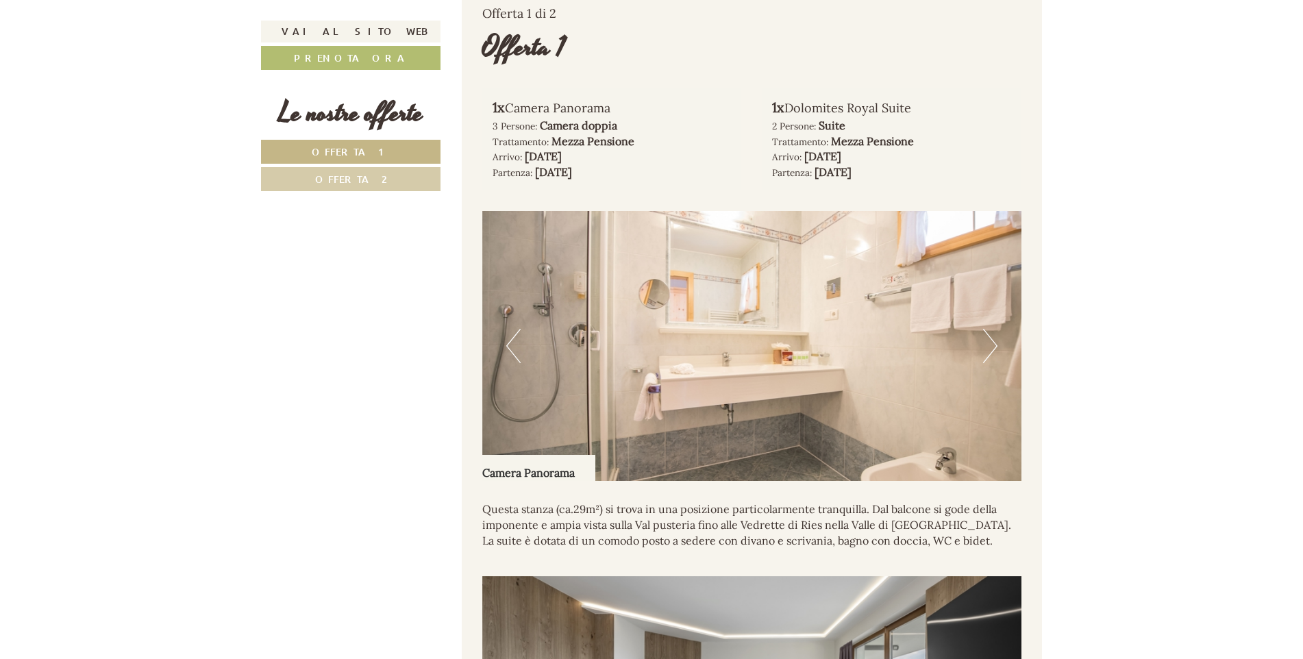
click at [991, 363] on button "Next" at bounding box center [990, 346] width 14 height 34
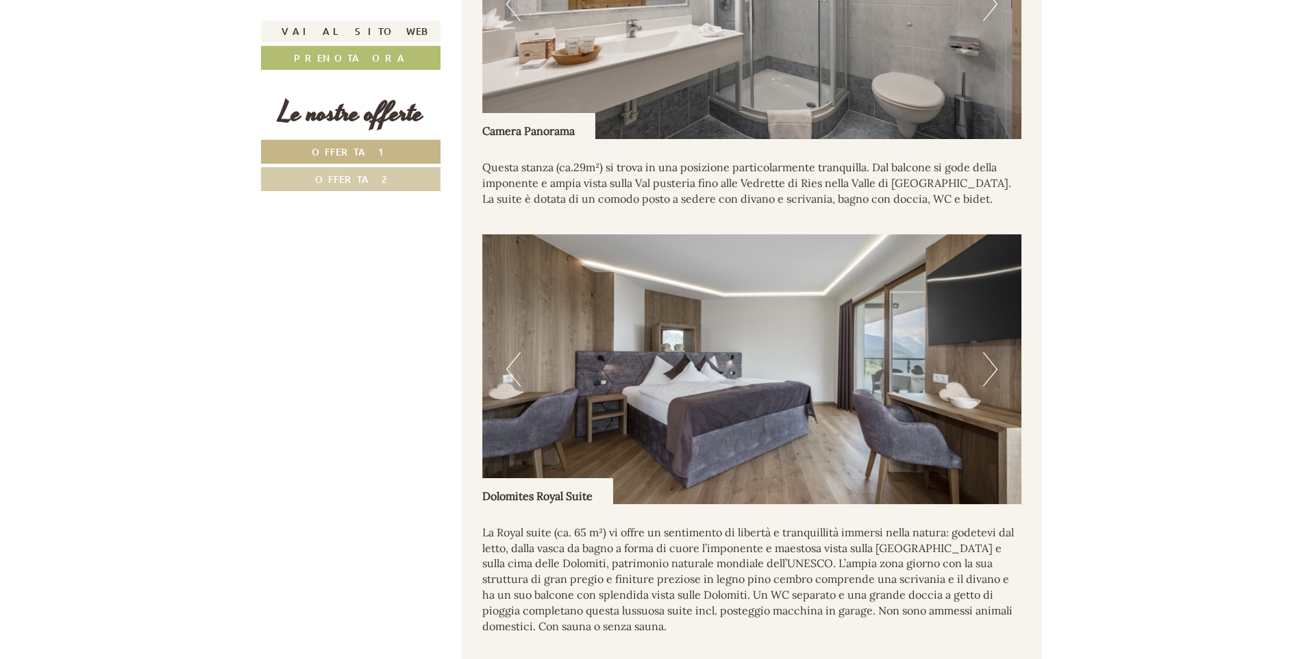
scroll to position [1318, 0]
click at [990, 382] on button "Next" at bounding box center [990, 368] width 14 height 34
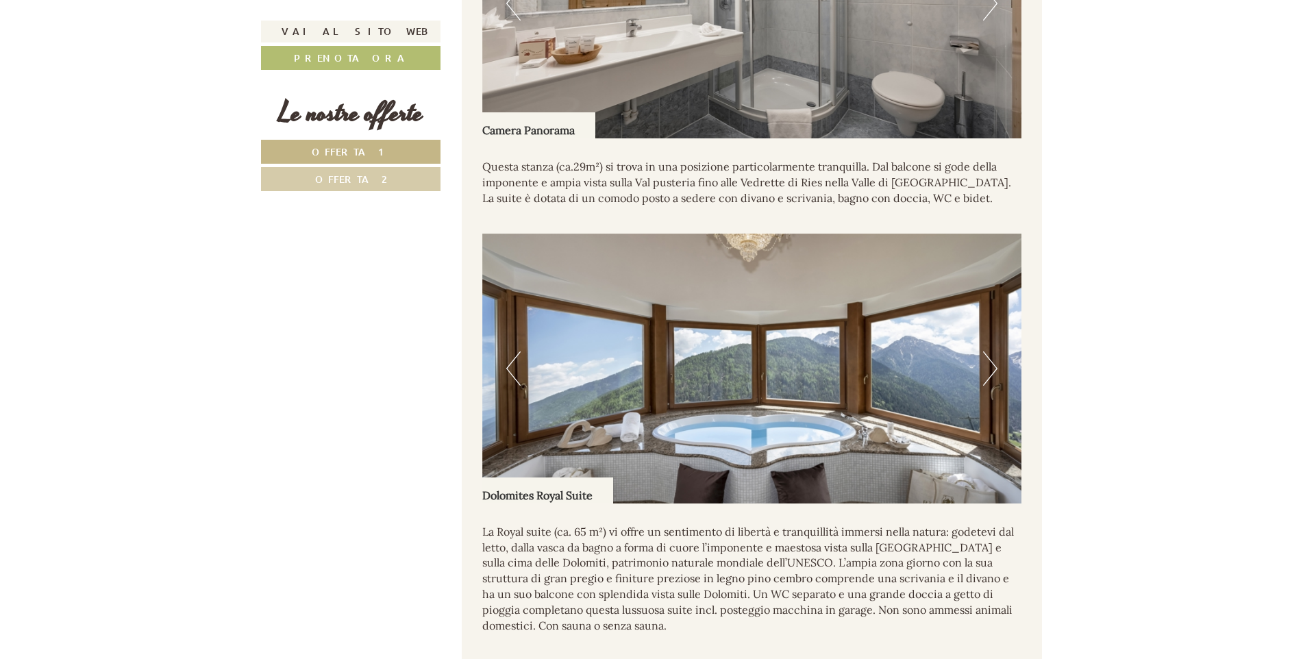
click at [990, 383] on button "Next" at bounding box center [990, 368] width 14 height 34
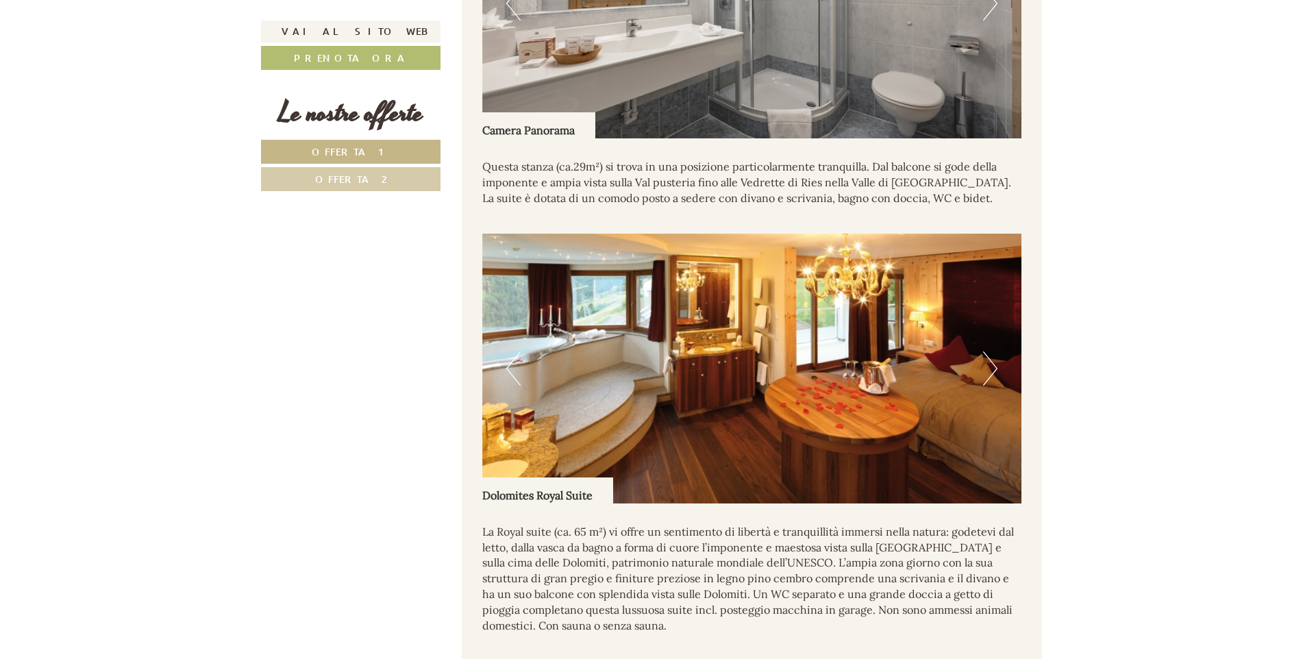
click at [990, 383] on button "Next" at bounding box center [990, 368] width 14 height 34
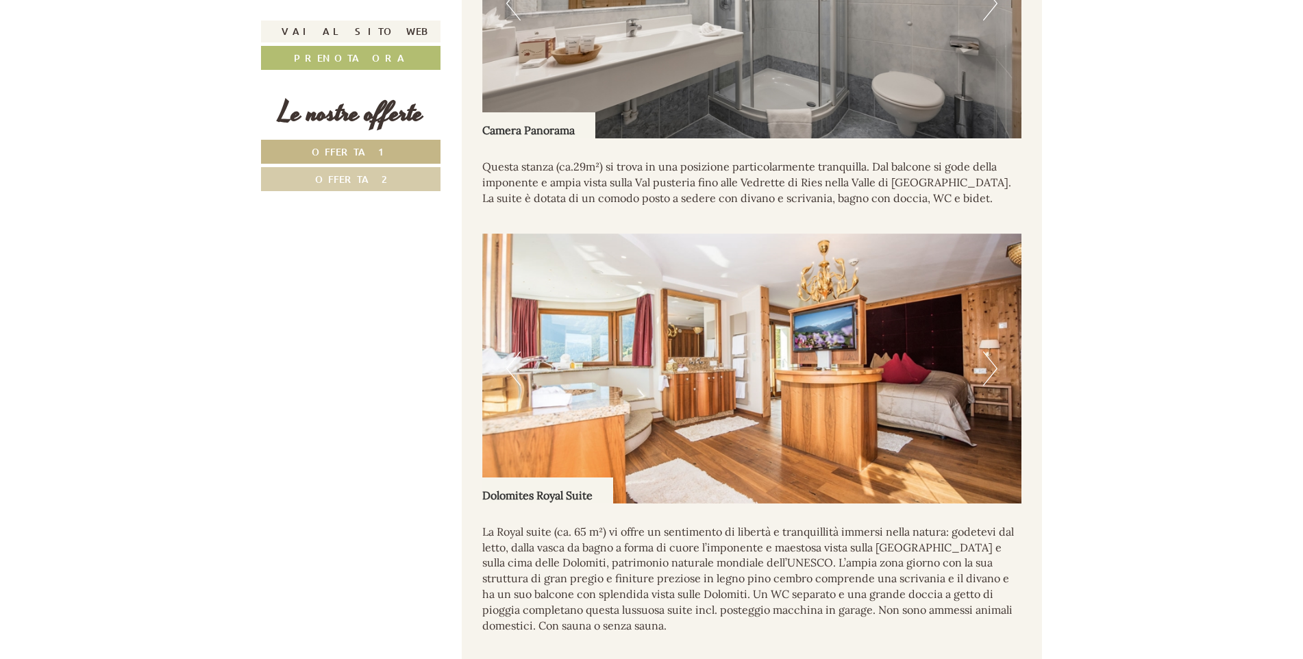
click at [988, 380] on button "Next" at bounding box center [990, 368] width 14 height 34
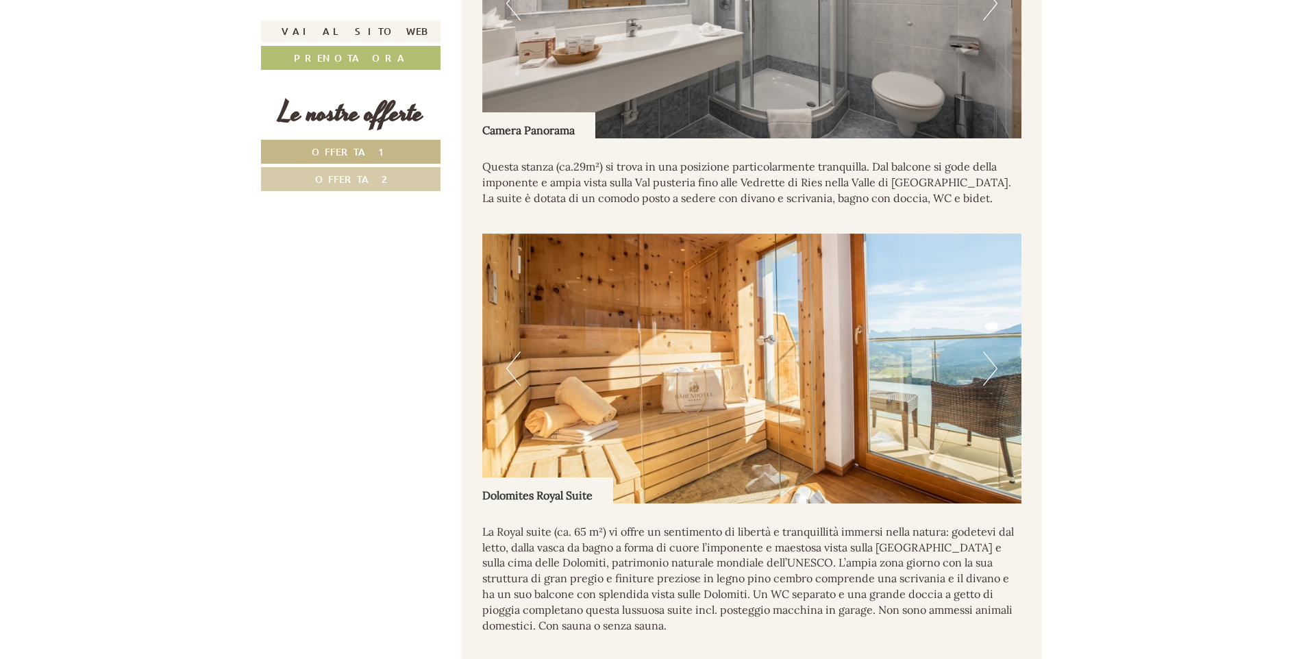
click at [988, 380] on button "Next" at bounding box center [990, 368] width 14 height 34
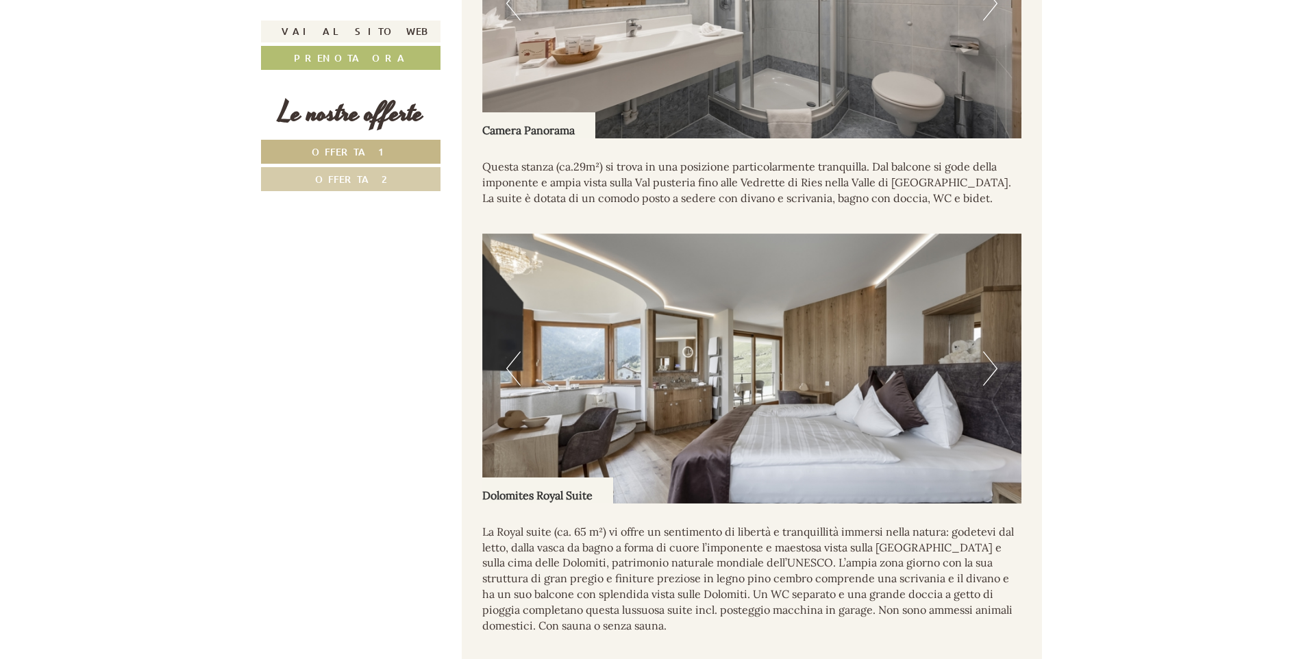
click at [991, 381] on button "Next" at bounding box center [990, 368] width 14 height 34
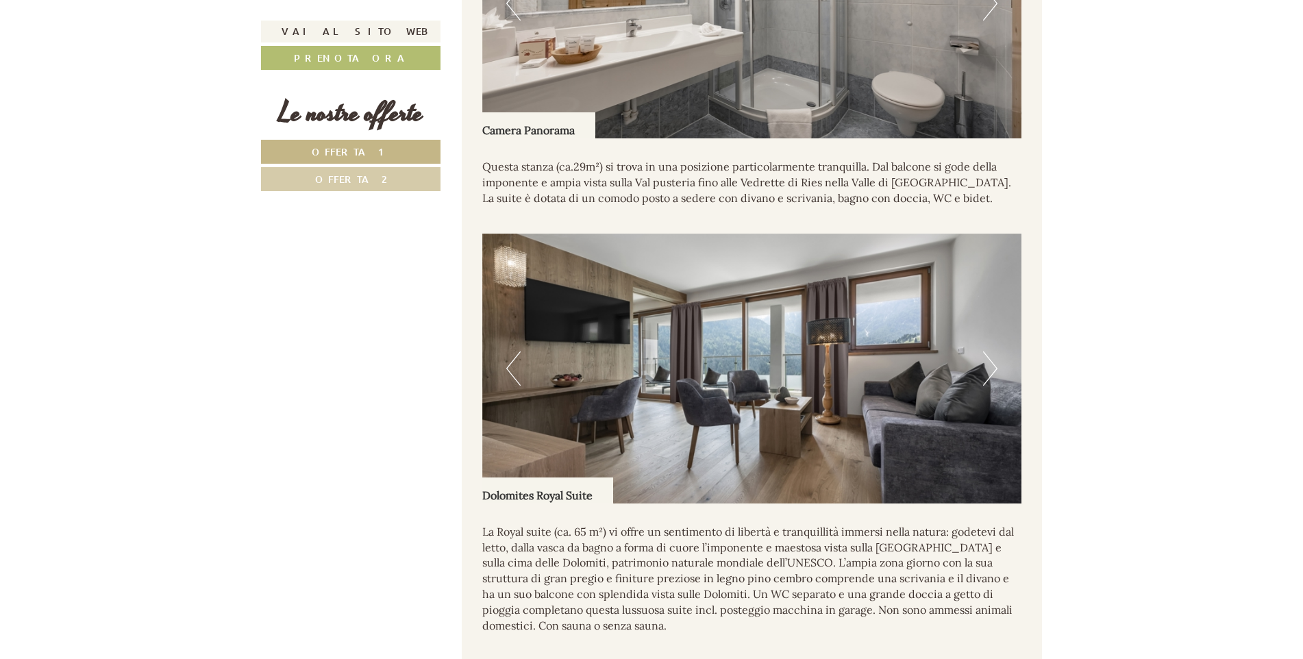
click at [991, 381] on button "Next" at bounding box center [990, 368] width 14 height 34
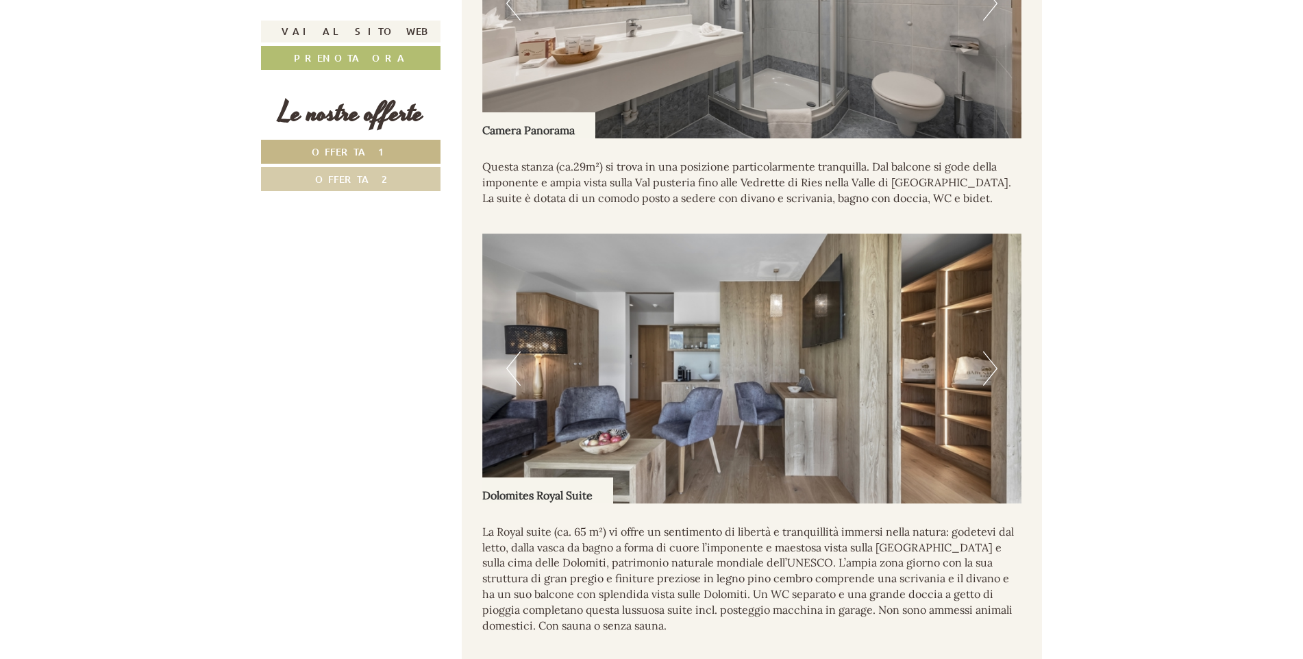
click at [991, 381] on button "Next" at bounding box center [990, 368] width 14 height 34
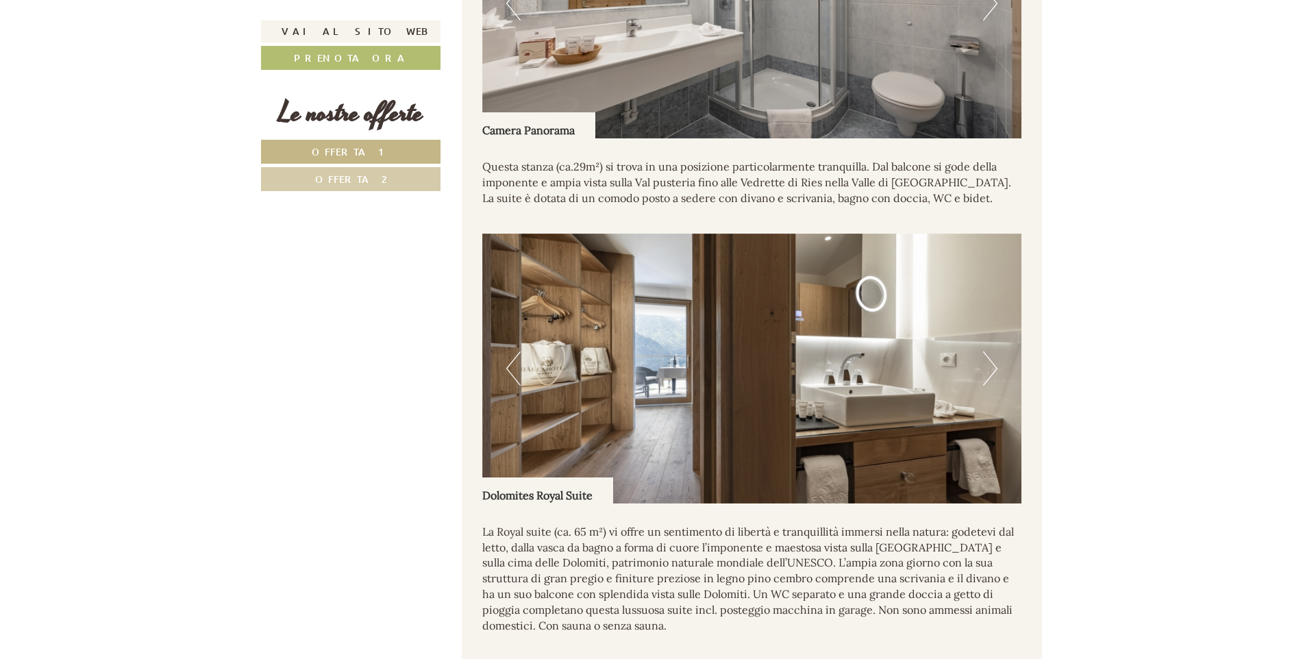
click at [991, 381] on button "Next" at bounding box center [990, 368] width 14 height 34
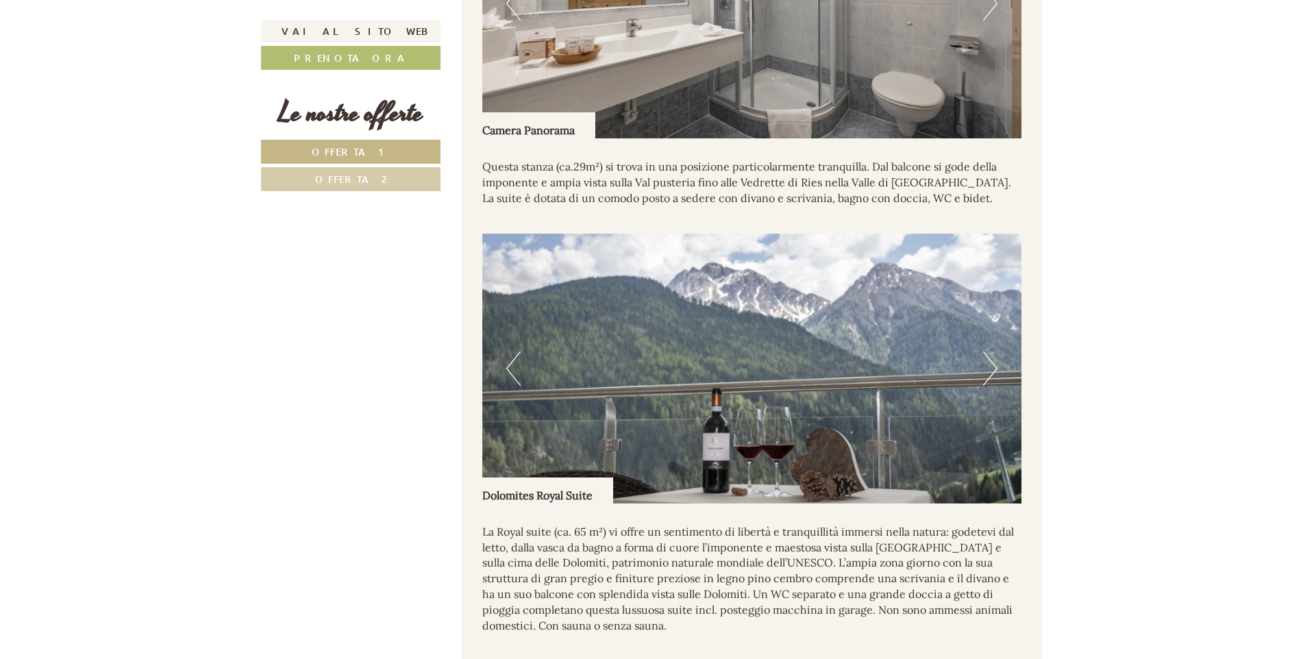
click at [991, 381] on button "Next" at bounding box center [990, 368] width 14 height 34
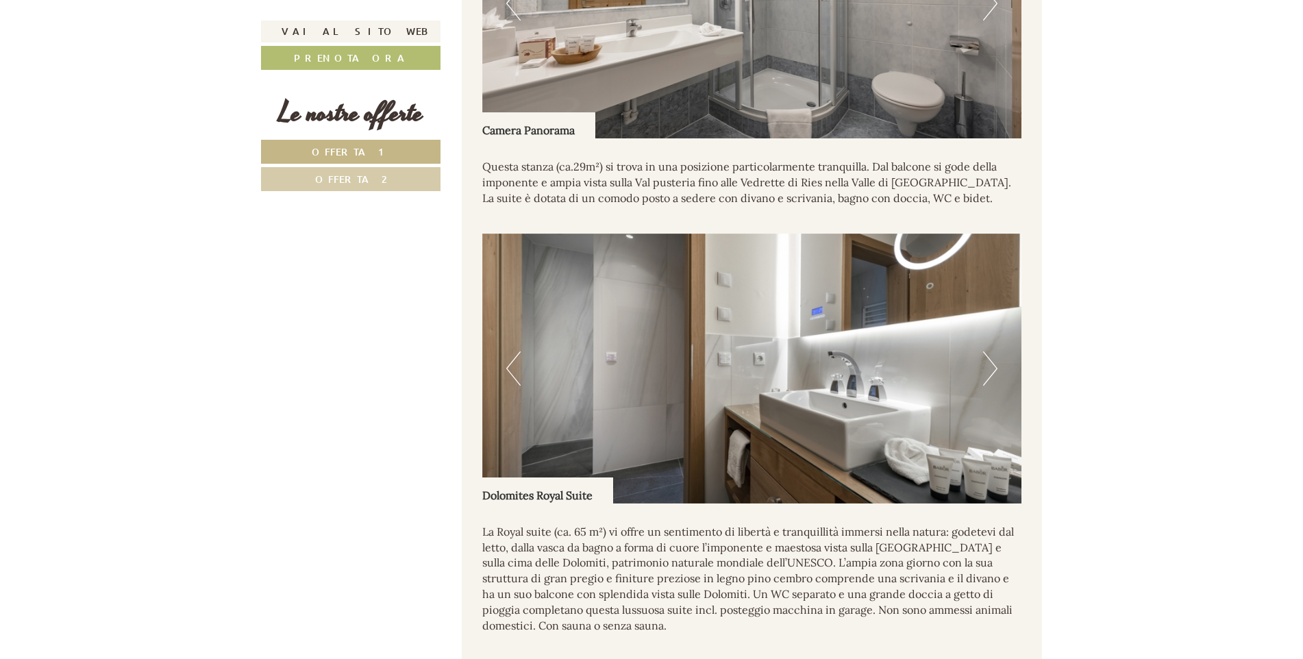
click at [991, 381] on button "Next" at bounding box center [990, 368] width 14 height 34
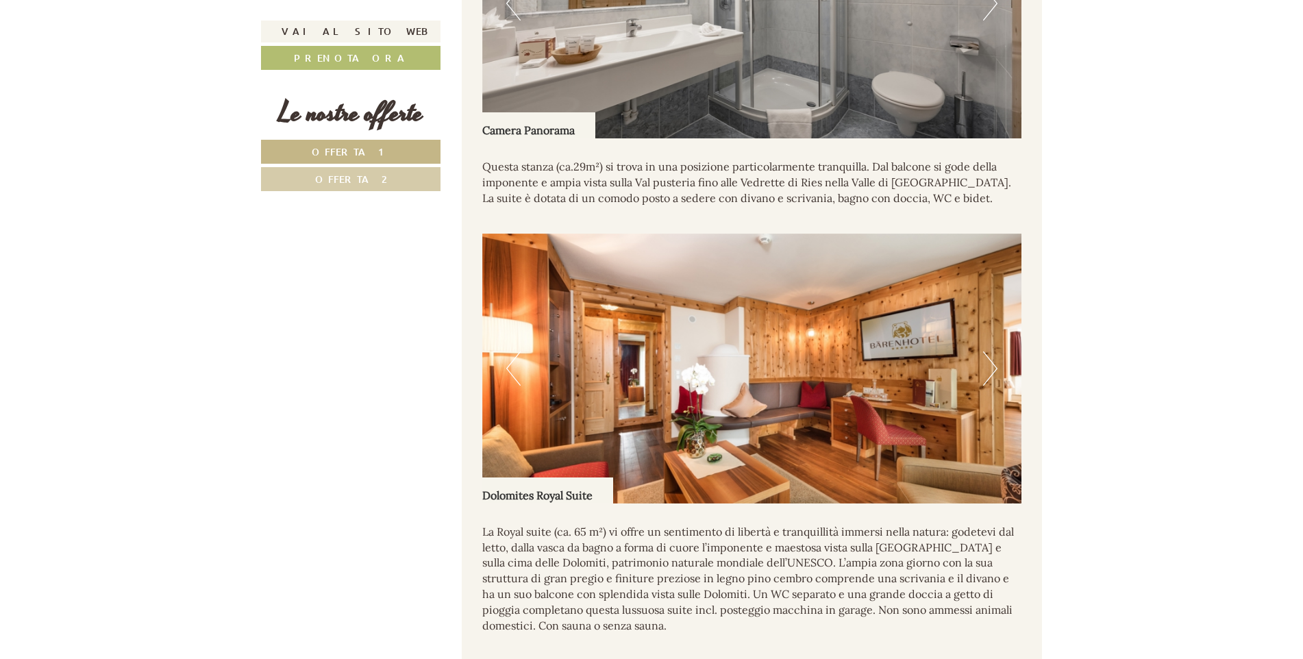
click at [991, 381] on button "Next" at bounding box center [990, 368] width 14 height 34
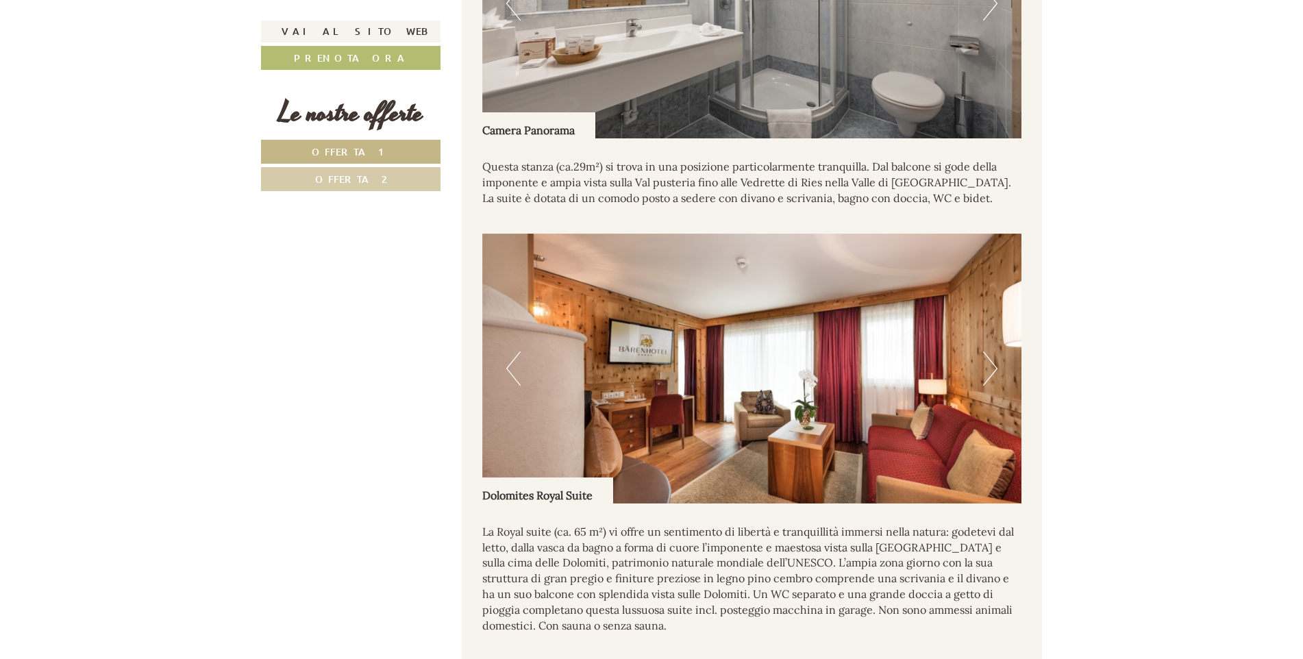
click at [991, 381] on button "Next" at bounding box center [990, 368] width 14 height 34
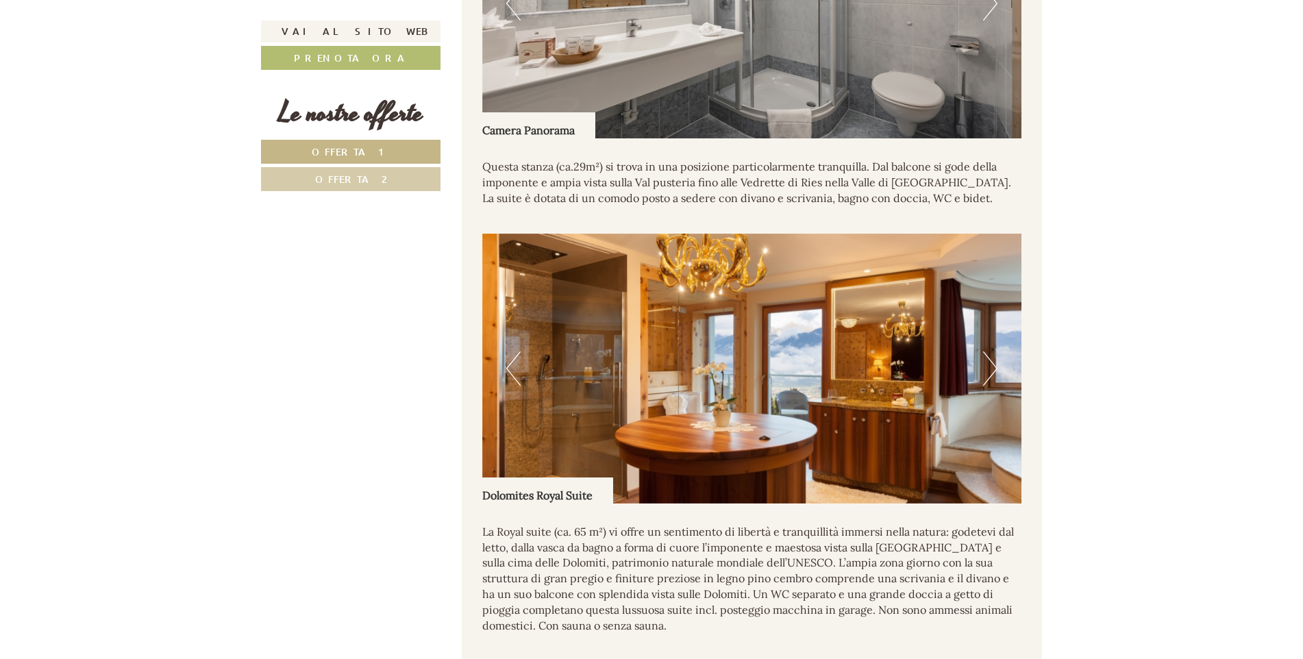
click at [991, 381] on button "Next" at bounding box center [990, 368] width 14 height 34
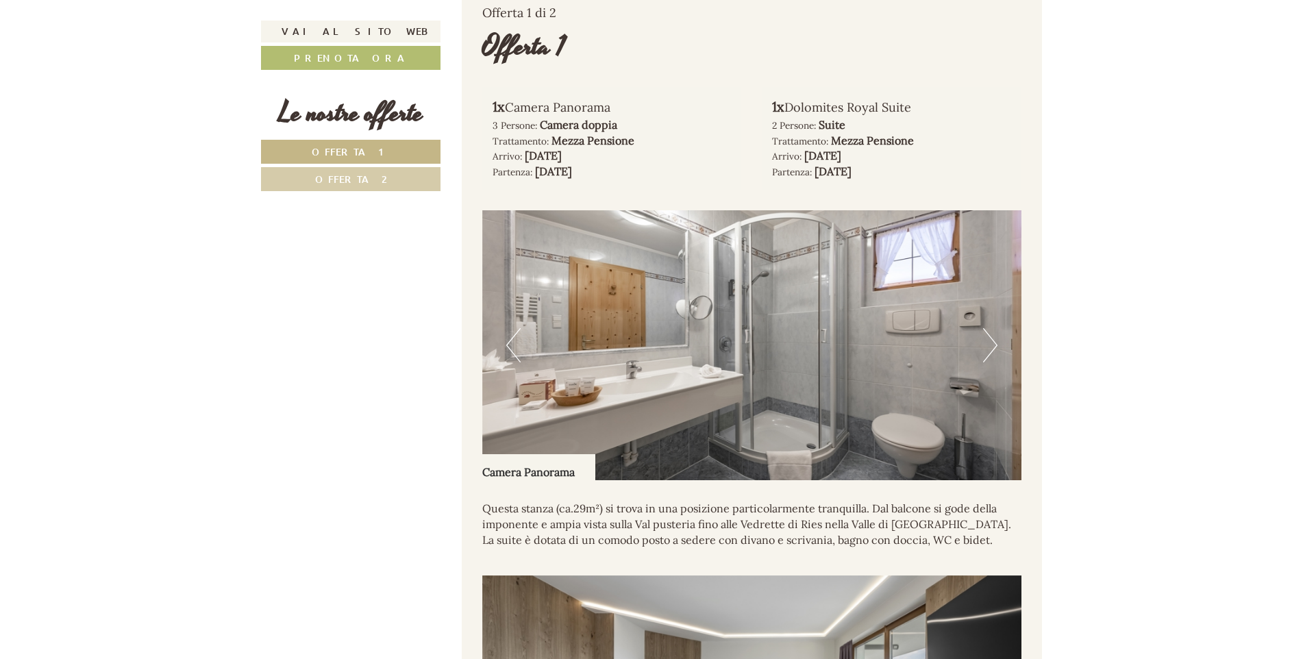
scroll to position [976, 0]
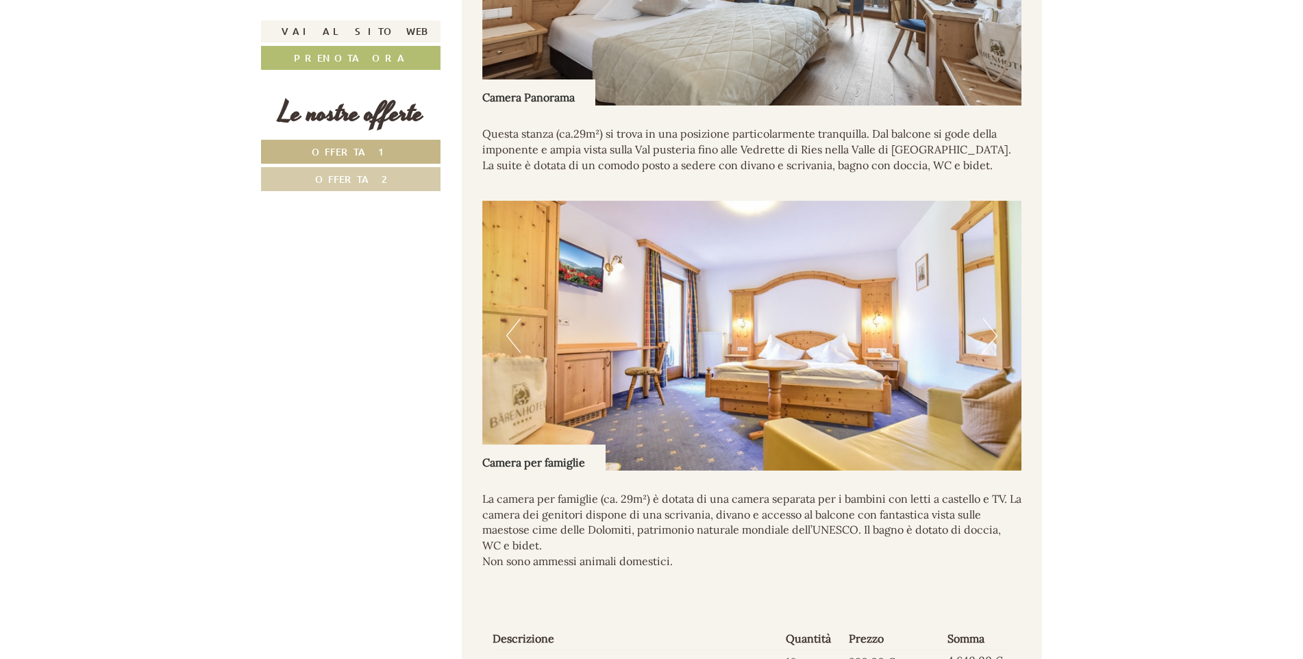
scroll to position [1986, 0]
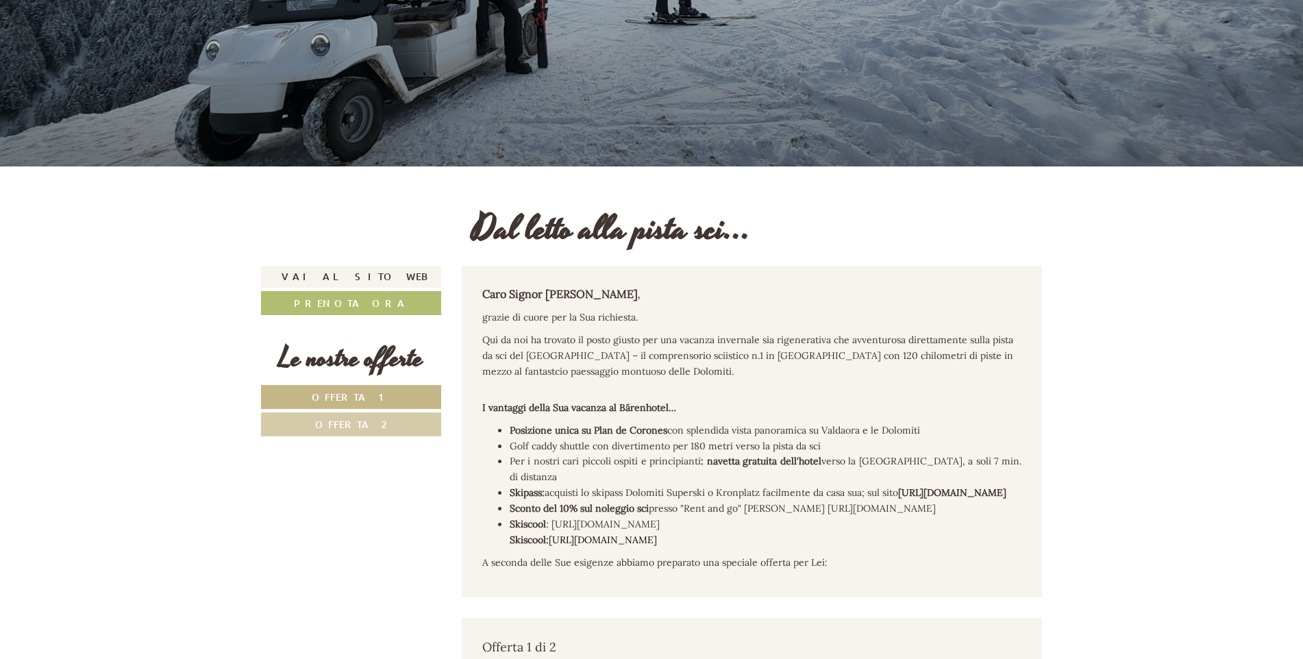
click at [390, 394] on link "Offerta 1" at bounding box center [351, 397] width 180 height 24
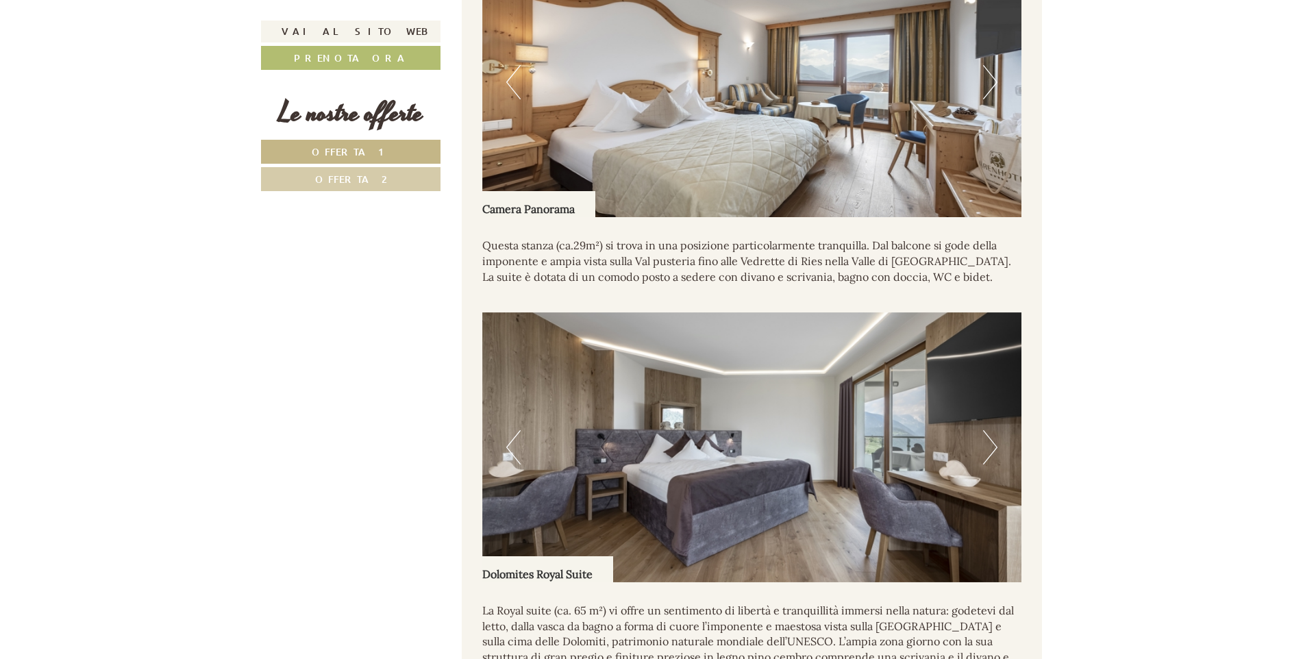
scroll to position [1250, 0]
